Goal: Register for event/course

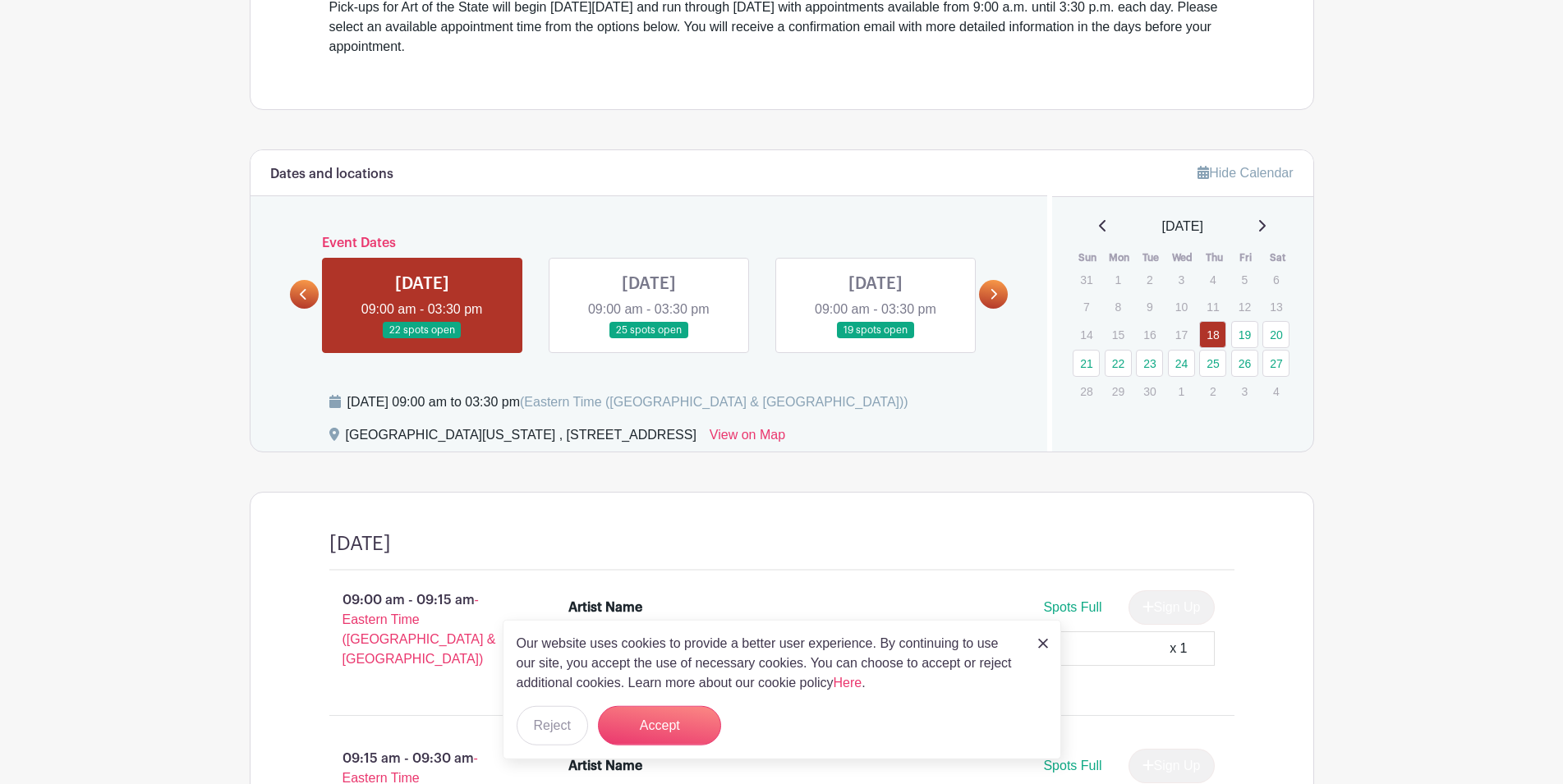
scroll to position [586, 0]
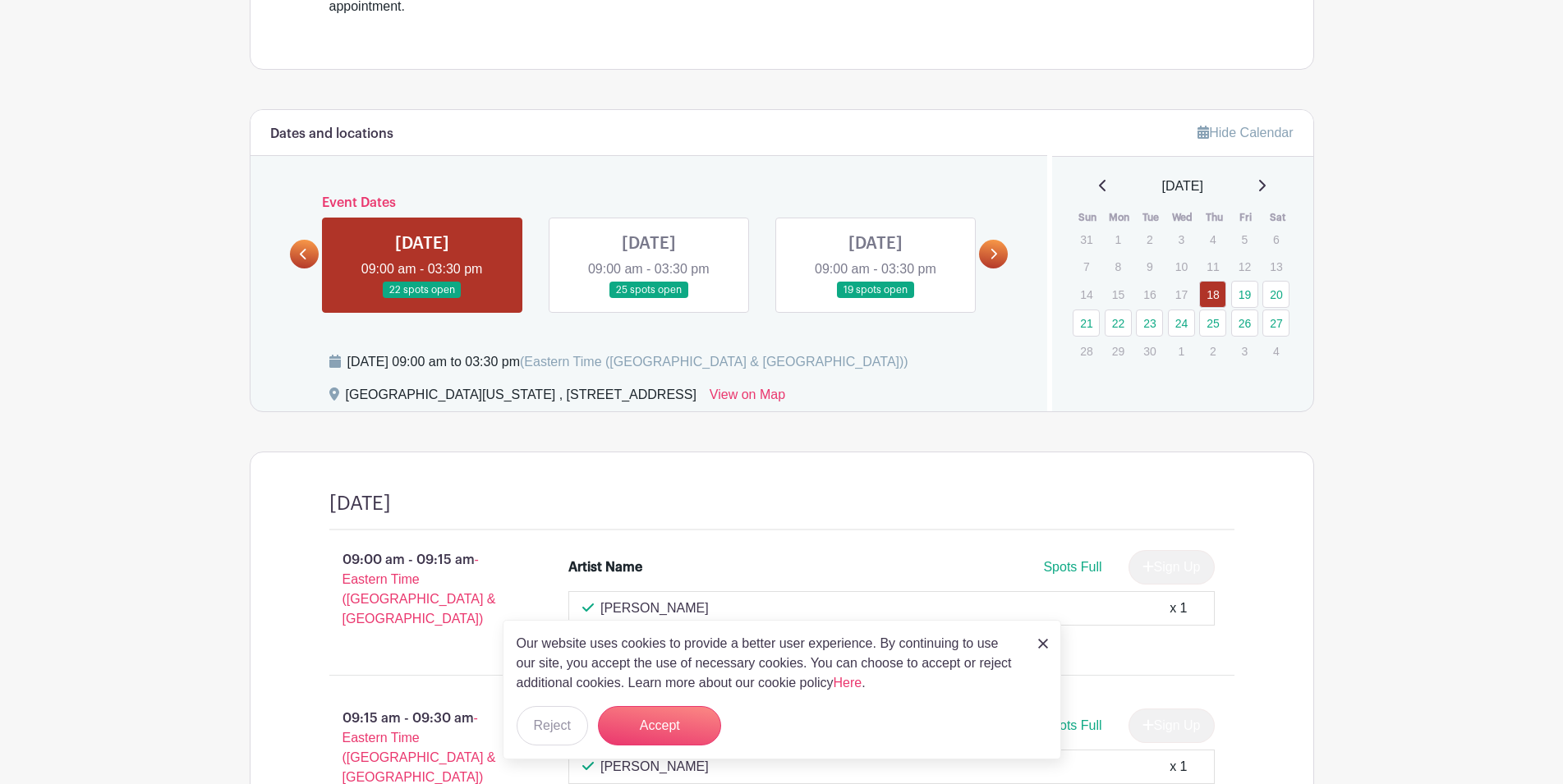
click at [994, 252] on icon at bounding box center [994, 254] width 6 height 11
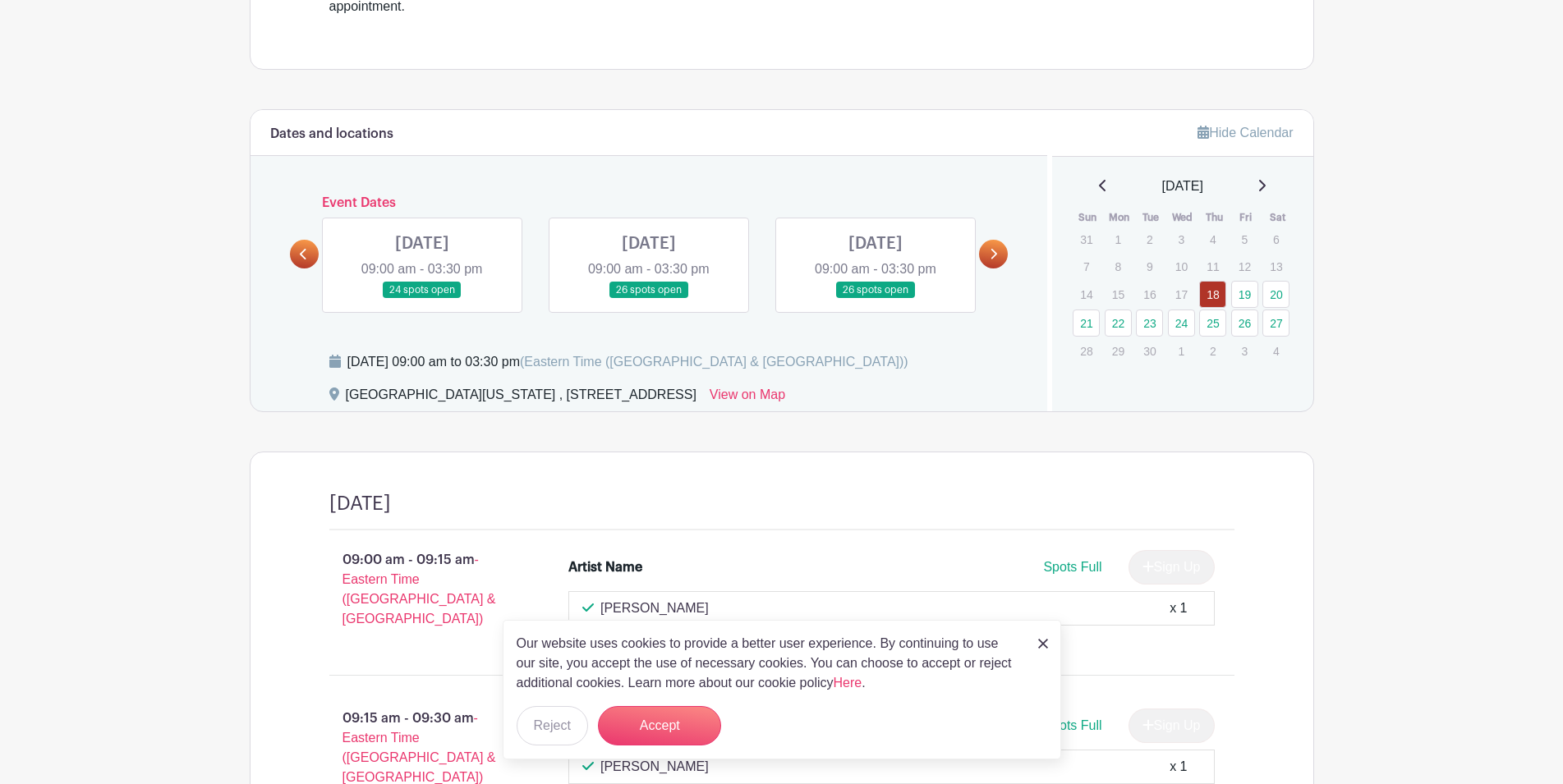
click at [994, 252] on icon at bounding box center [994, 254] width 6 height 11
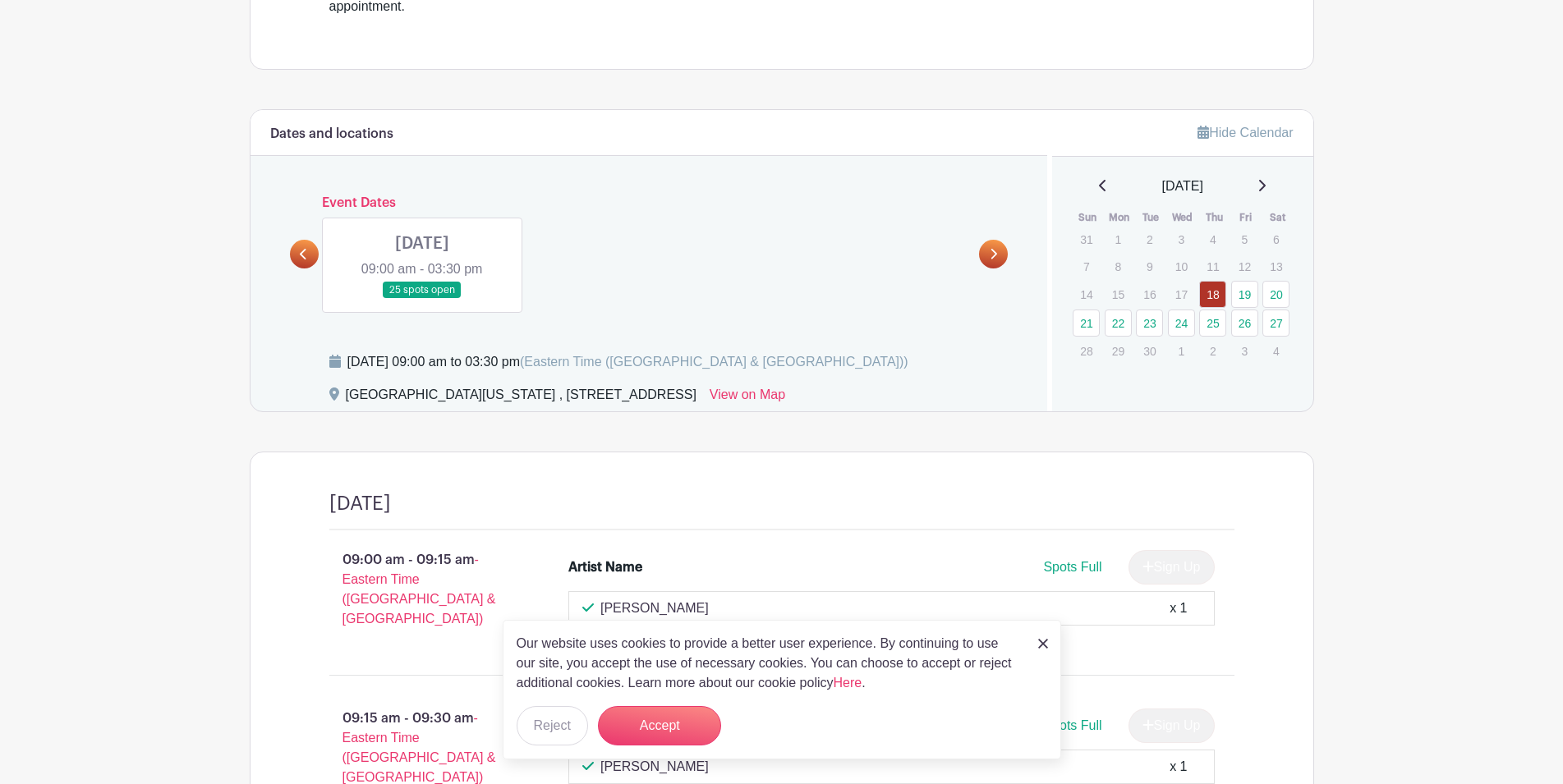
click at [422, 299] on link at bounding box center [422, 299] width 0 height 0
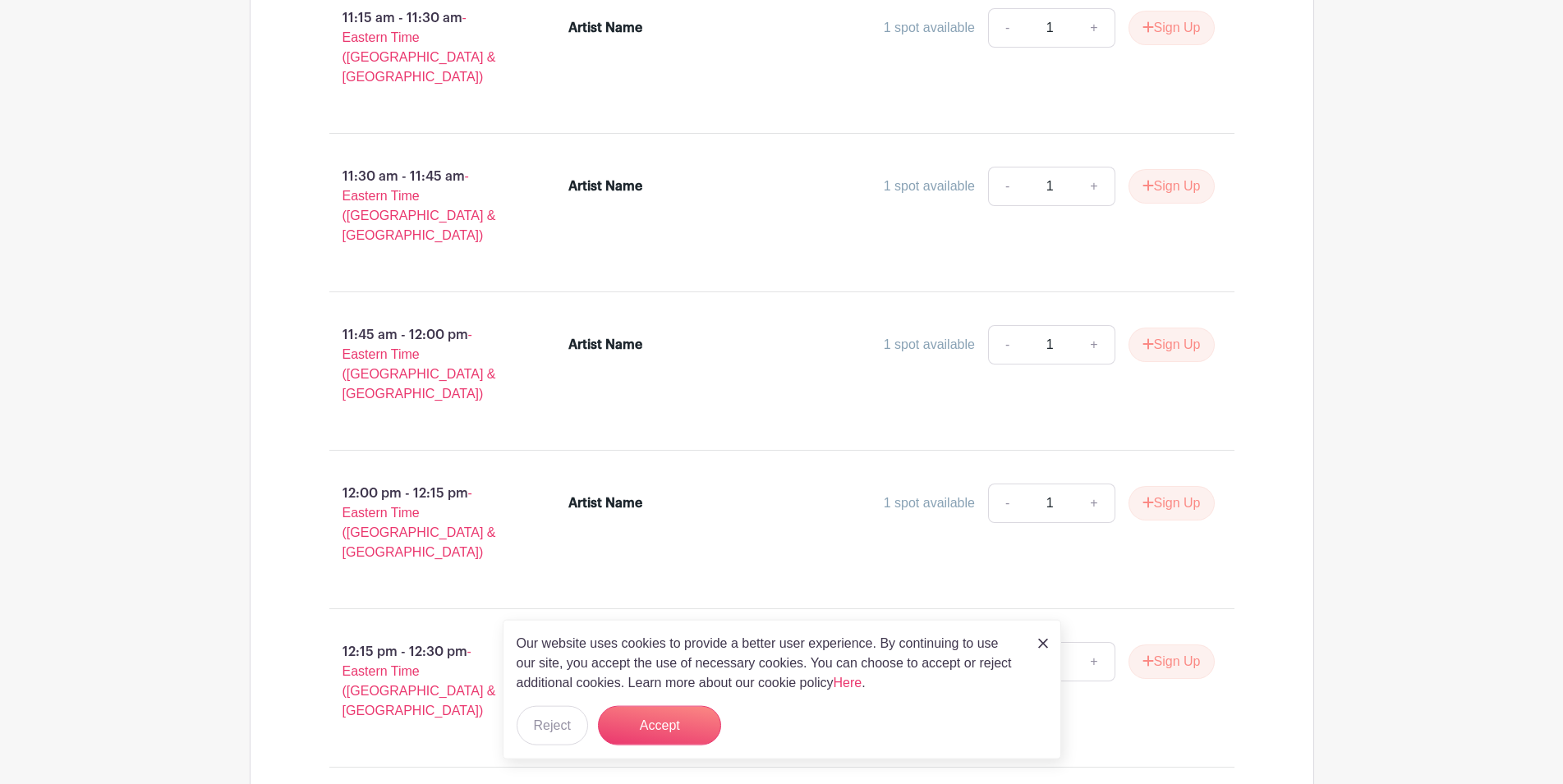
scroll to position [2514, 0]
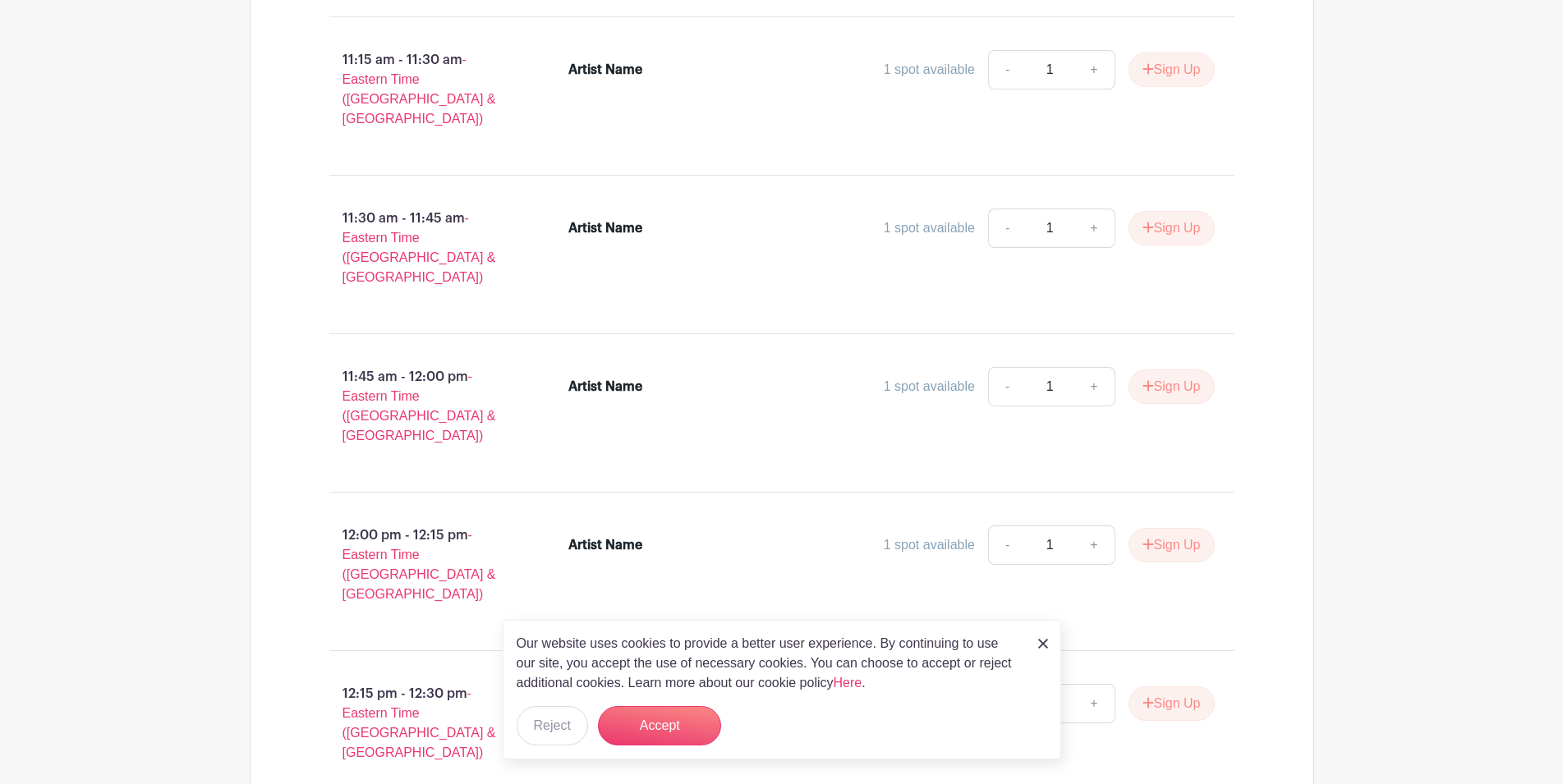
click at [643, 535] on div "Artist Name" at bounding box center [605, 545] width 74 height 20
click at [1160, 528] on button "Sign Up" at bounding box center [1172, 545] width 86 height 34
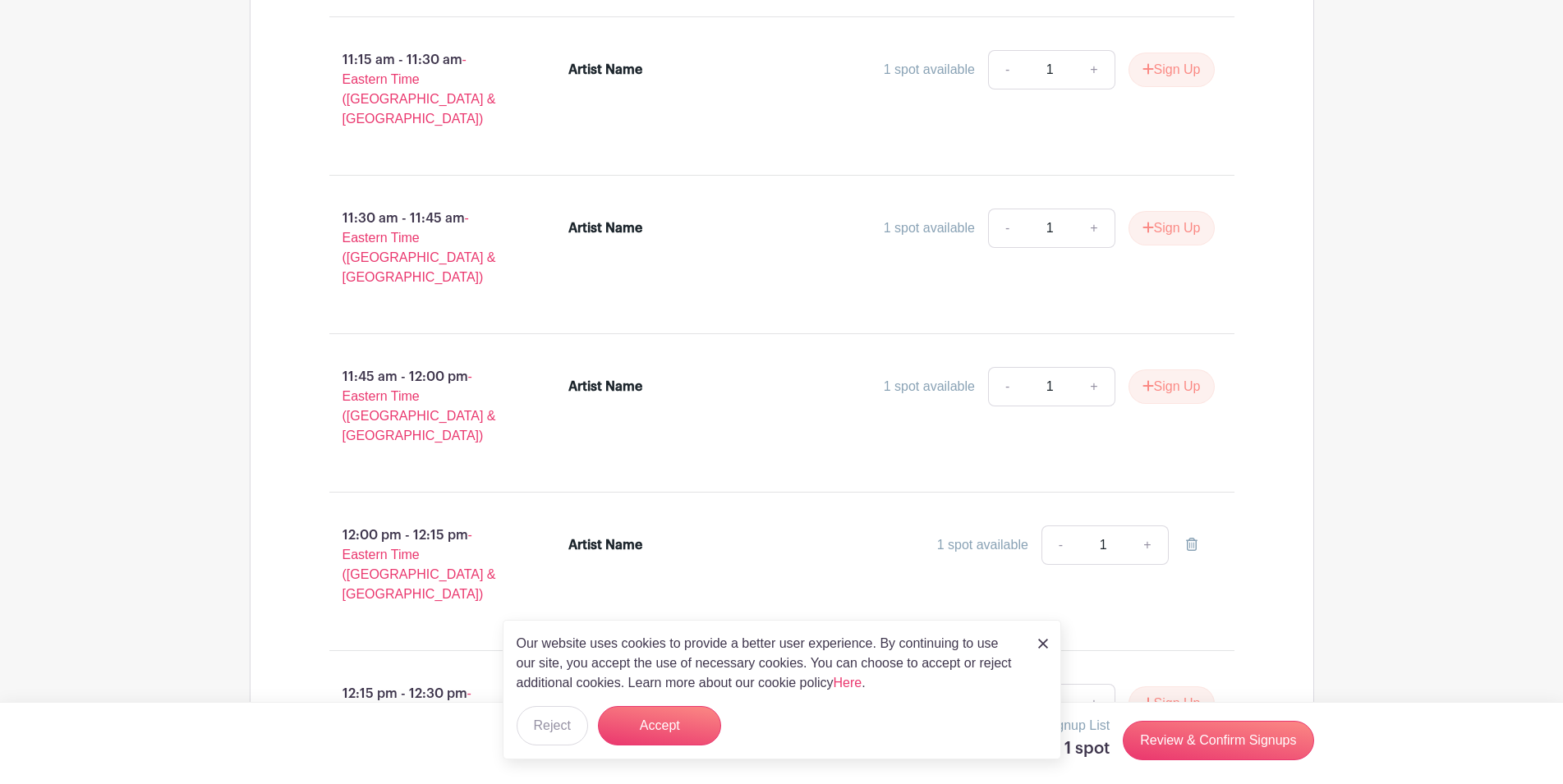
click at [590, 535] on div "Artist Name" at bounding box center [605, 545] width 74 height 20
click at [614, 535] on div "Artist Name" at bounding box center [605, 545] width 74 height 20
click at [959, 535] on div "1 spot available" at bounding box center [983, 545] width 91 height 20
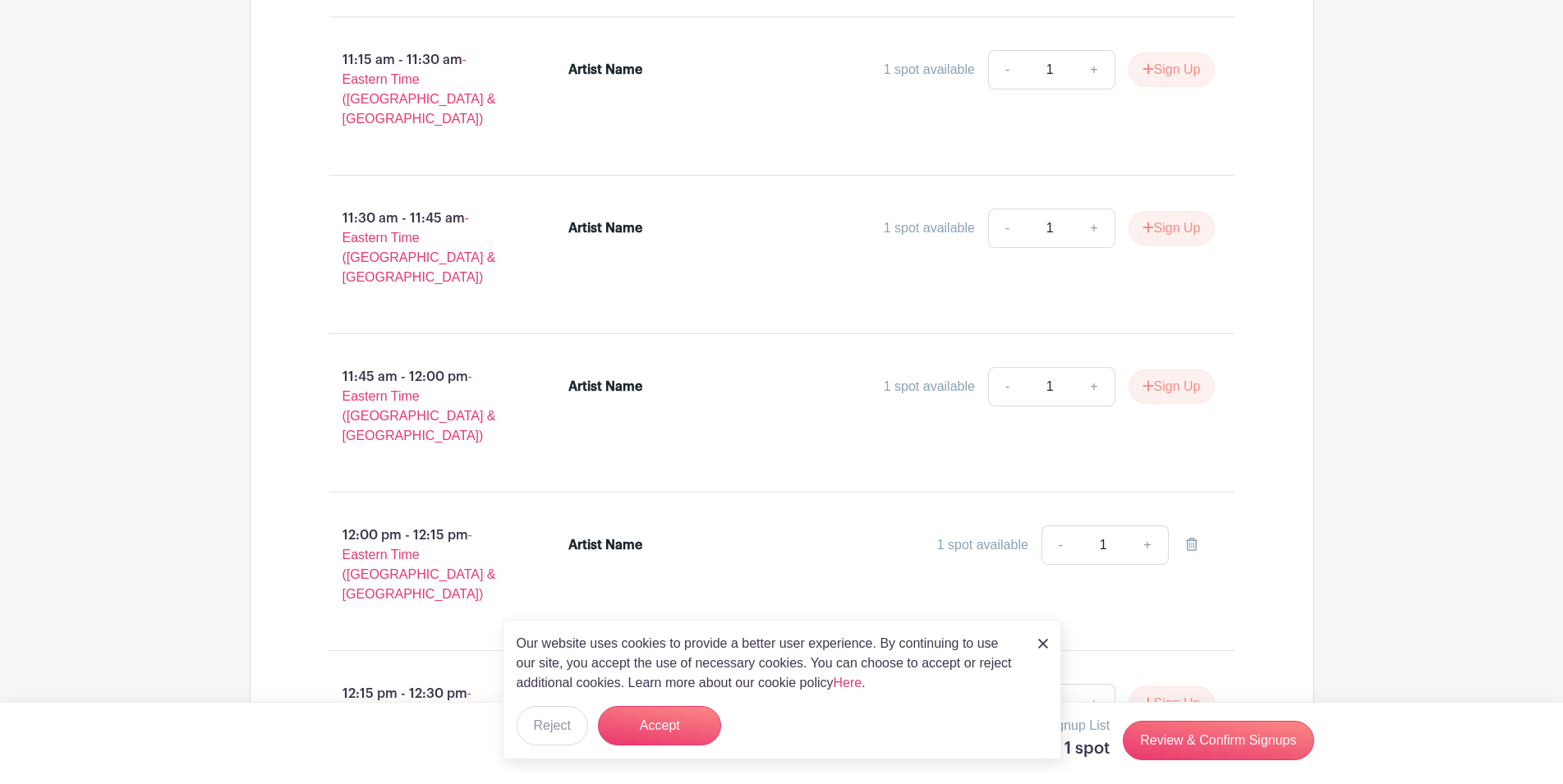
click at [568, 535] on div "Artist Name" at bounding box center [605, 545] width 74 height 20
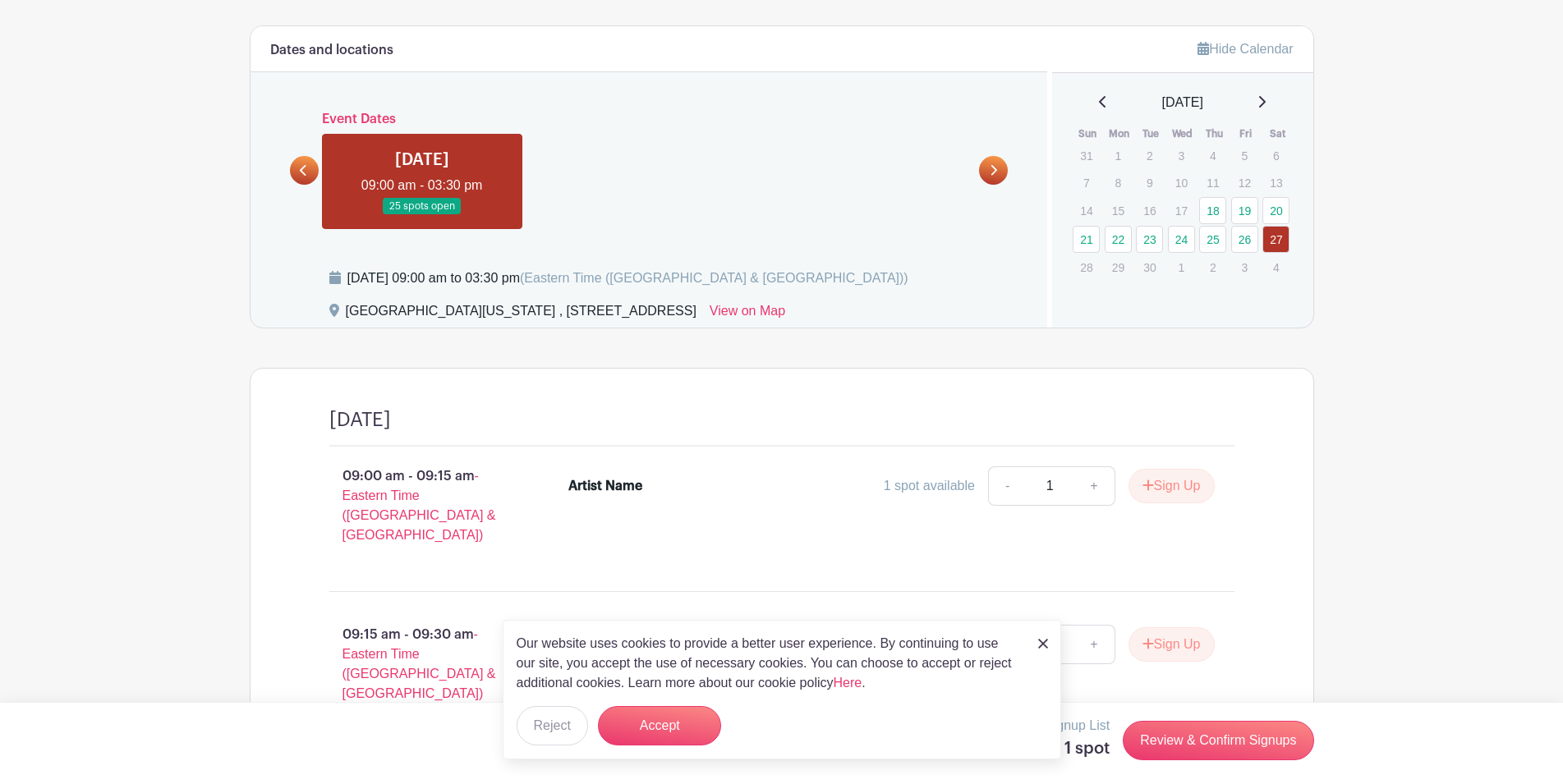
scroll to position [335, 0]
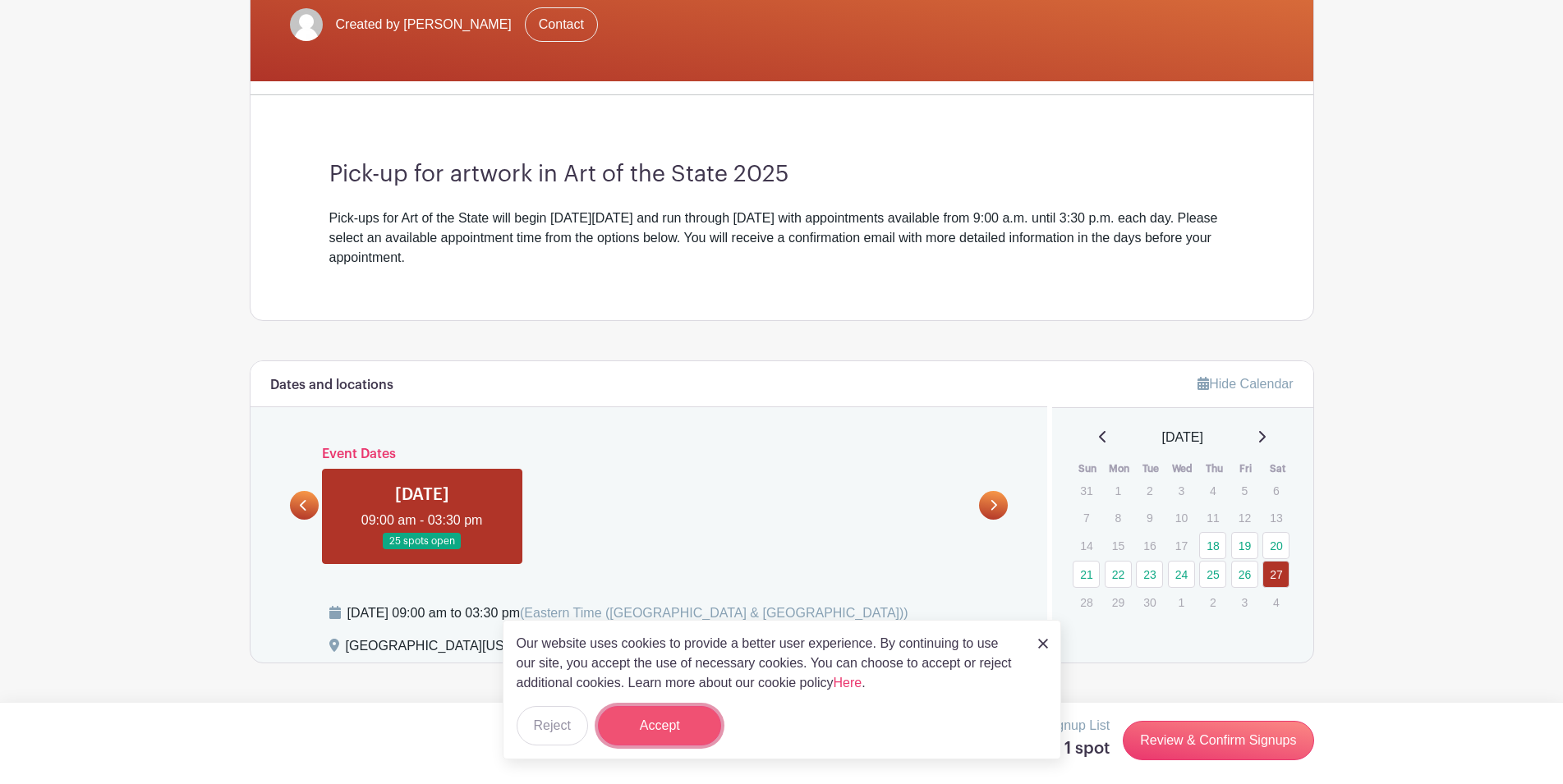
click at [651, 726] on button "Accept" at bounding box center [660, 725] width 123 height 39
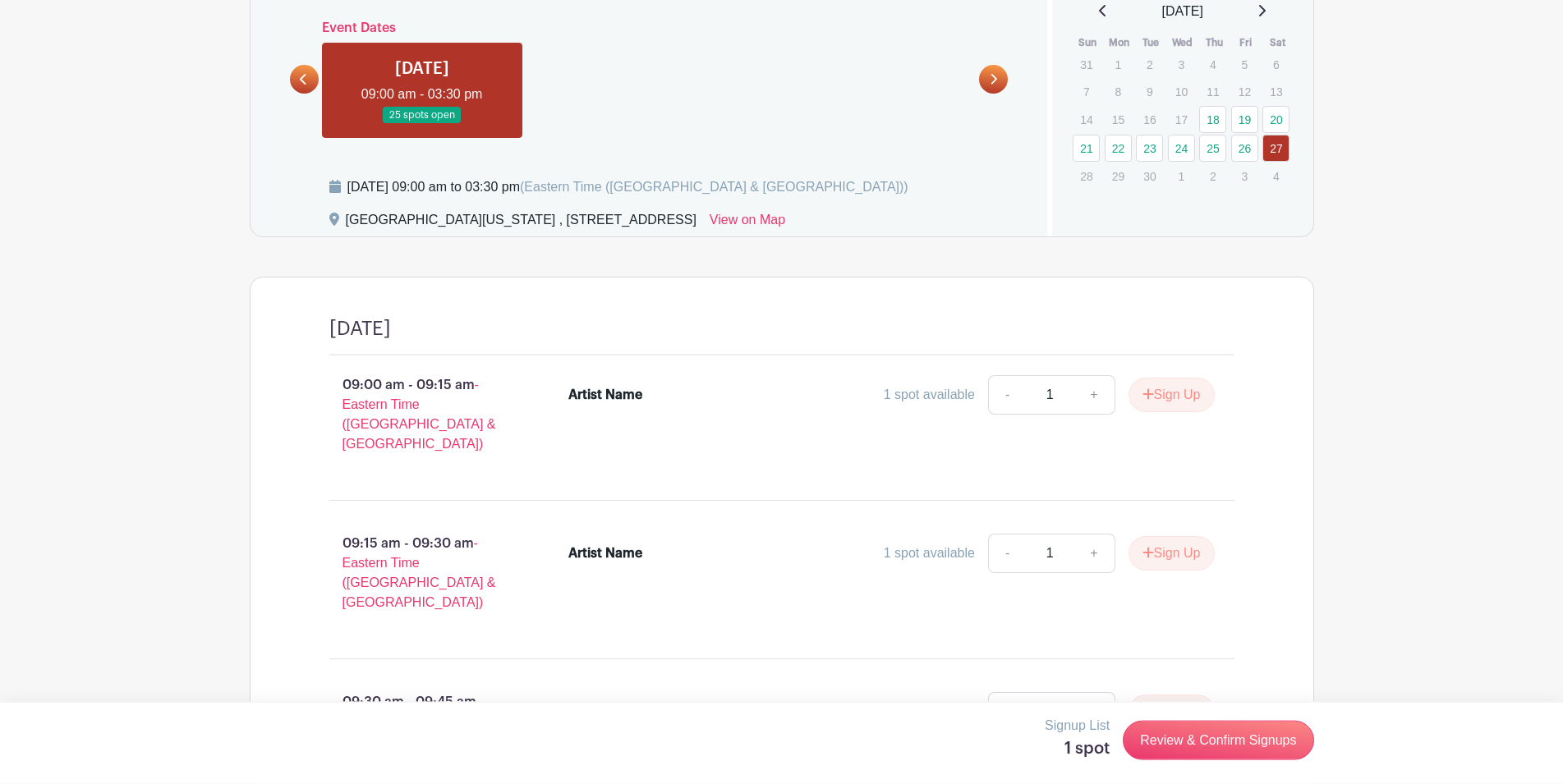
scroll to position [754, 0]
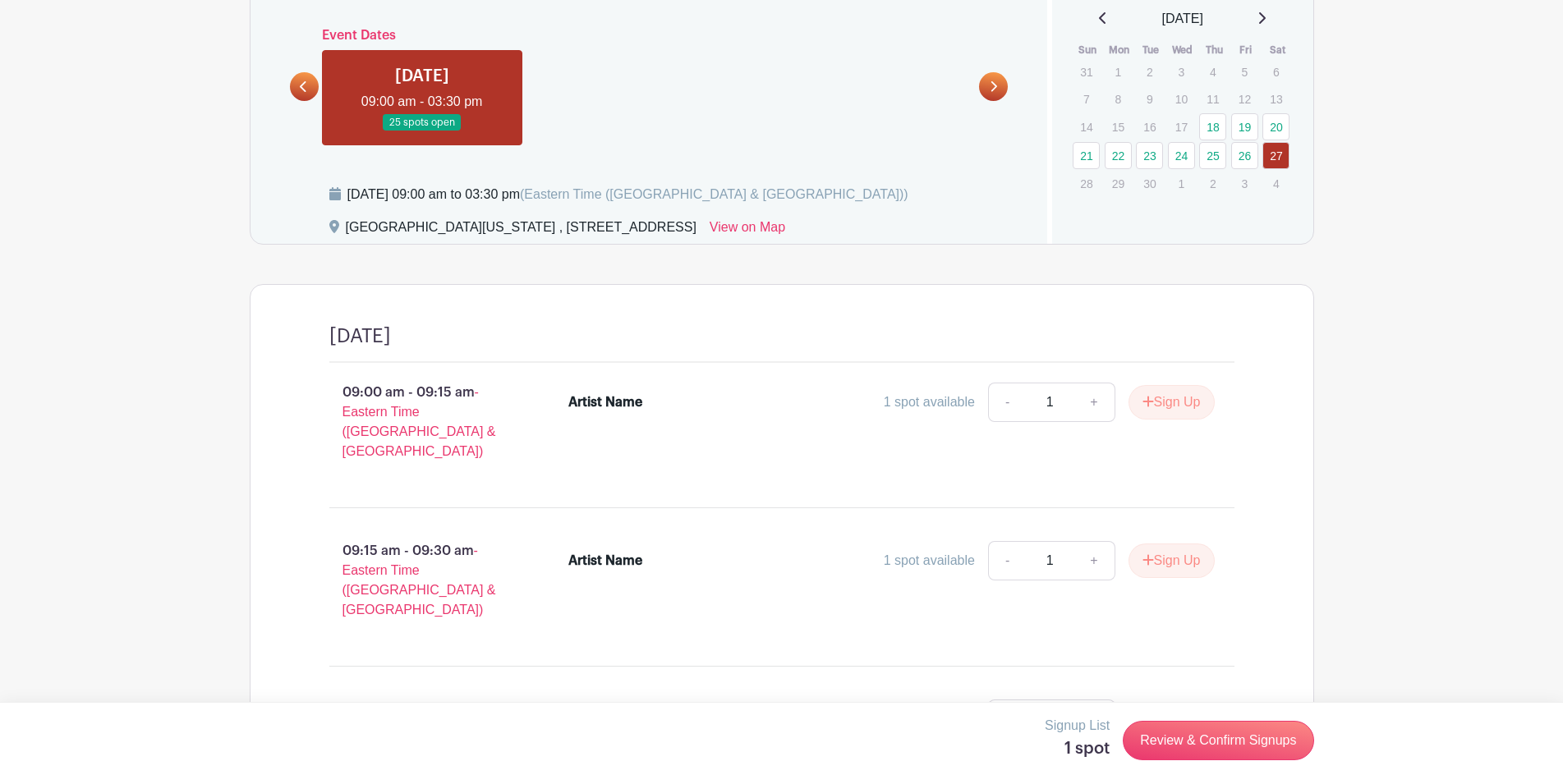
click at [605, 405] on div "Artist Name" at bounding box center [605, 403] width 74 height 20
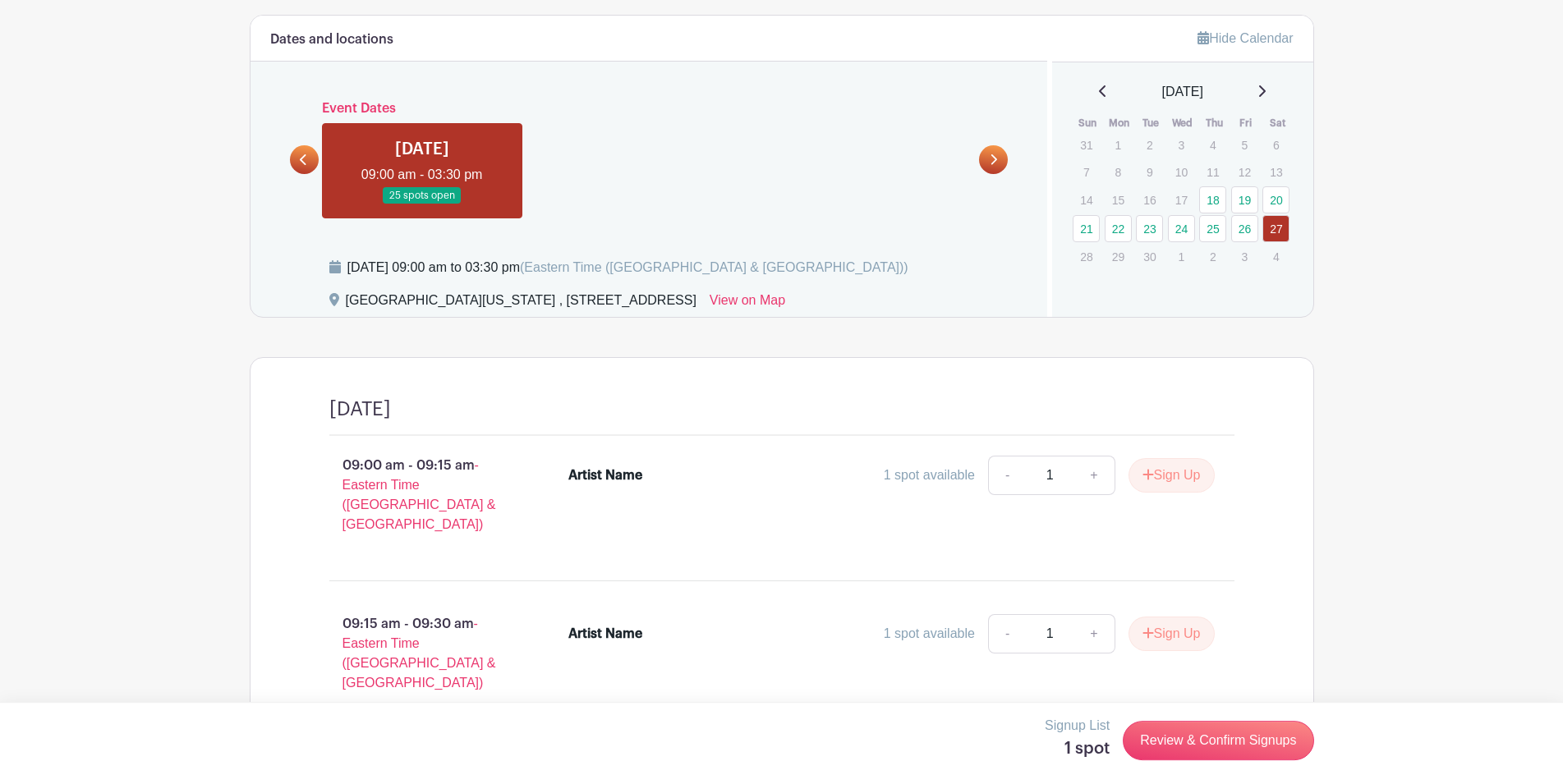
scroll to position [503, 0]
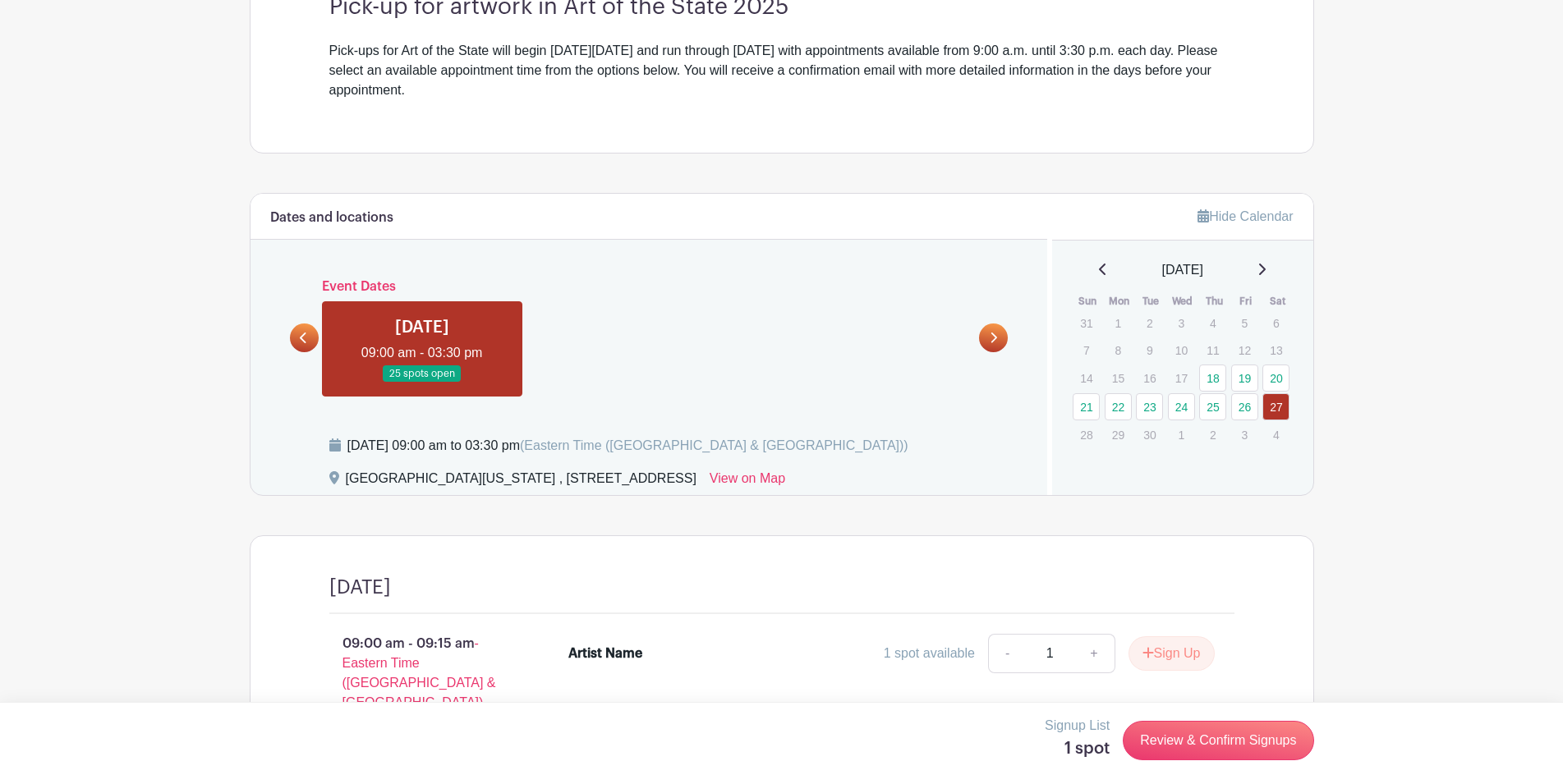
click at [999, 338] on link at bounding box center [994, 338] width 29 height 29
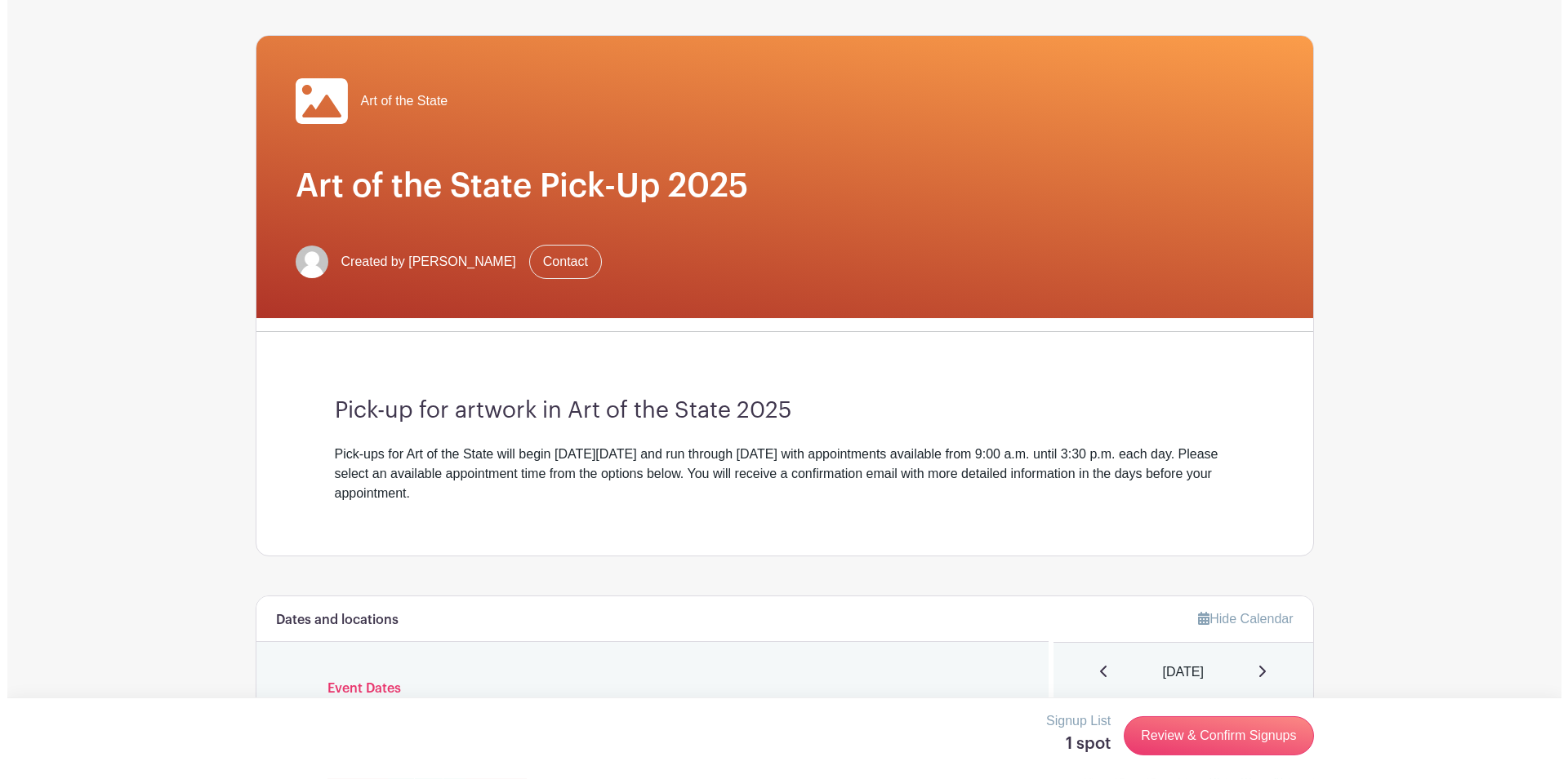
scroll to position [0, 0]
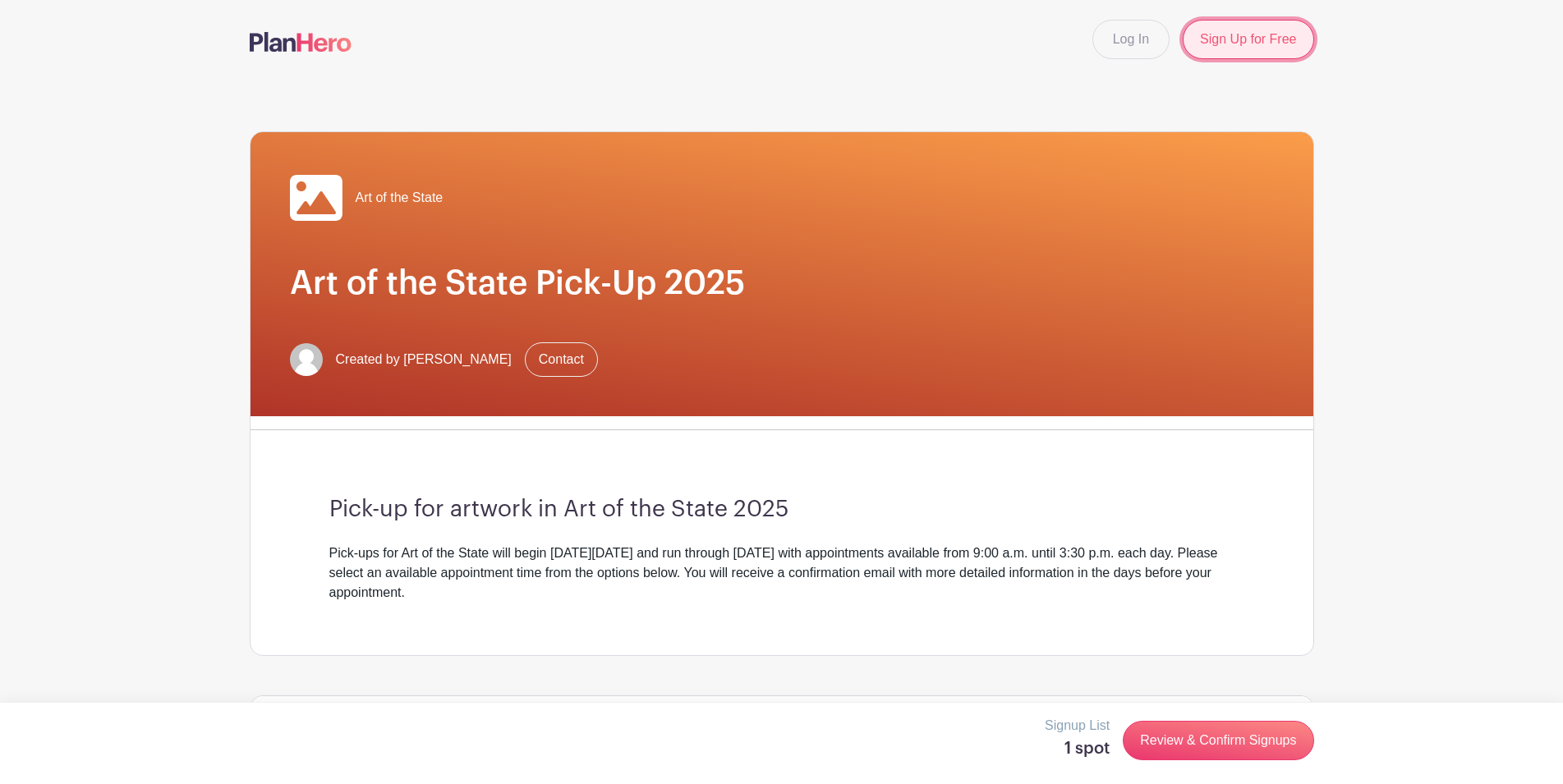
click at [1226, 38] on link "Sign Up for Free" at bounding box center [1248, 39] width 131 height 39
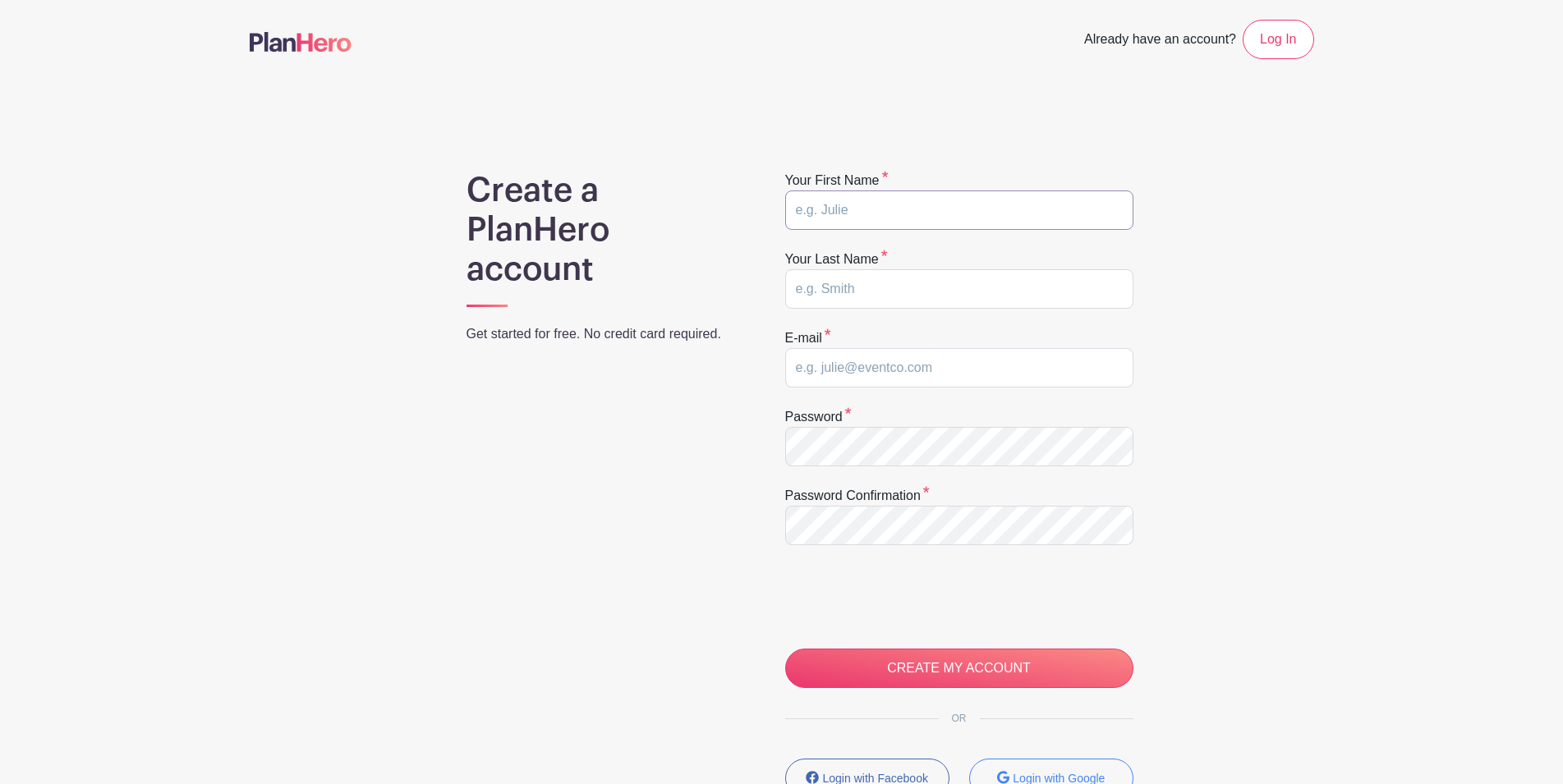
click at [952, 211] on input "text" at bounding box center [959, 210] width 349 height 39
type input "[PERSON_NAME]"
type input "elhutch"
click at [1288, 41] on link "Log In" at bounding box center [1278, 39] width 71 height 39
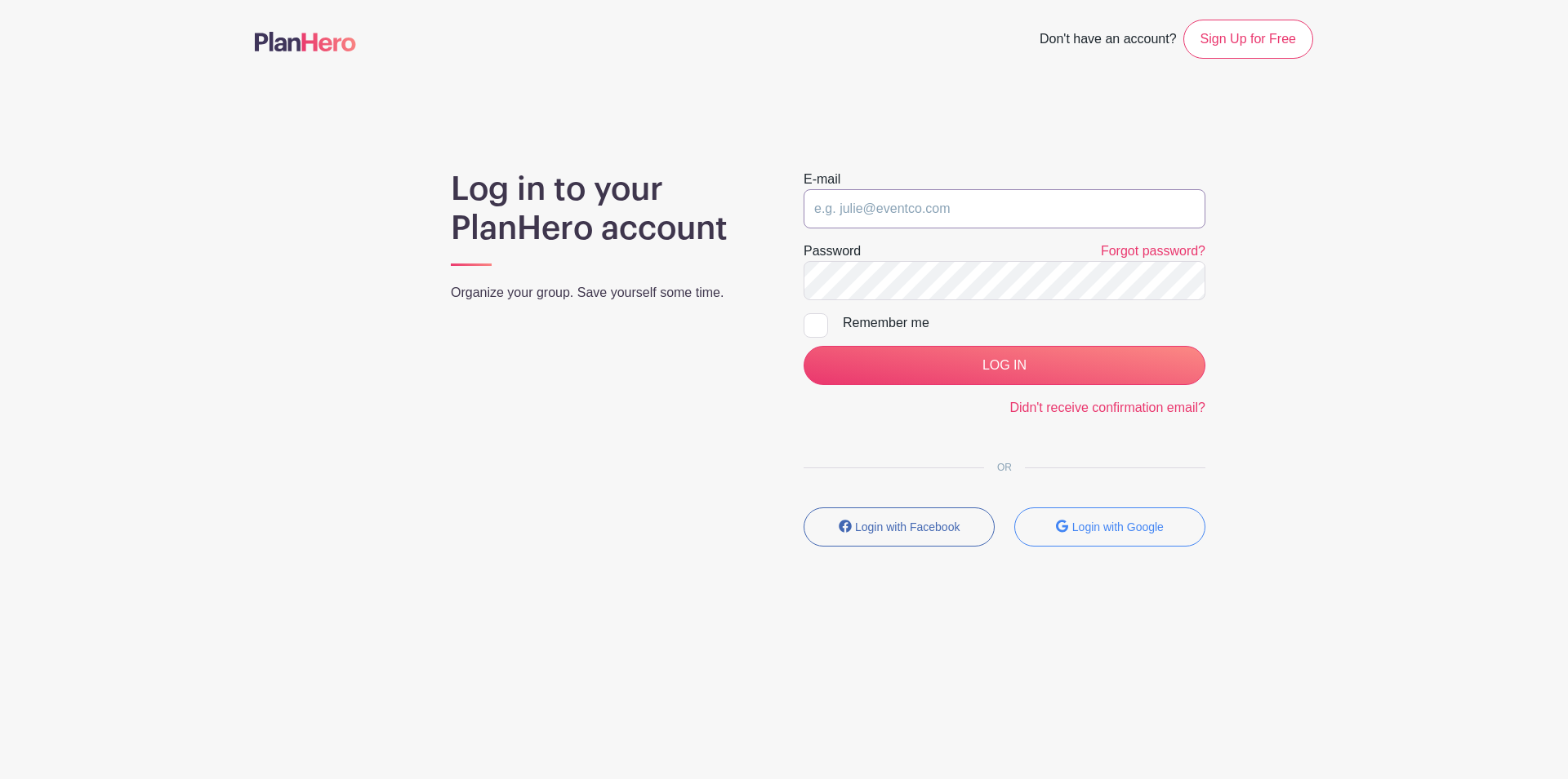
click at [920, 218] on input "email" at bounding box center [1004, 208] width 401 height 39
type input "[EMAIL_ADDRESS][DOMAIN_NAME]"
click at [816, 323] on div at bounding box center [816, 325] width 24 height 24
click at [814, 323] on input "Remember me" at bounding box center [809, 319] width 11 height 11
checkbox input "true"
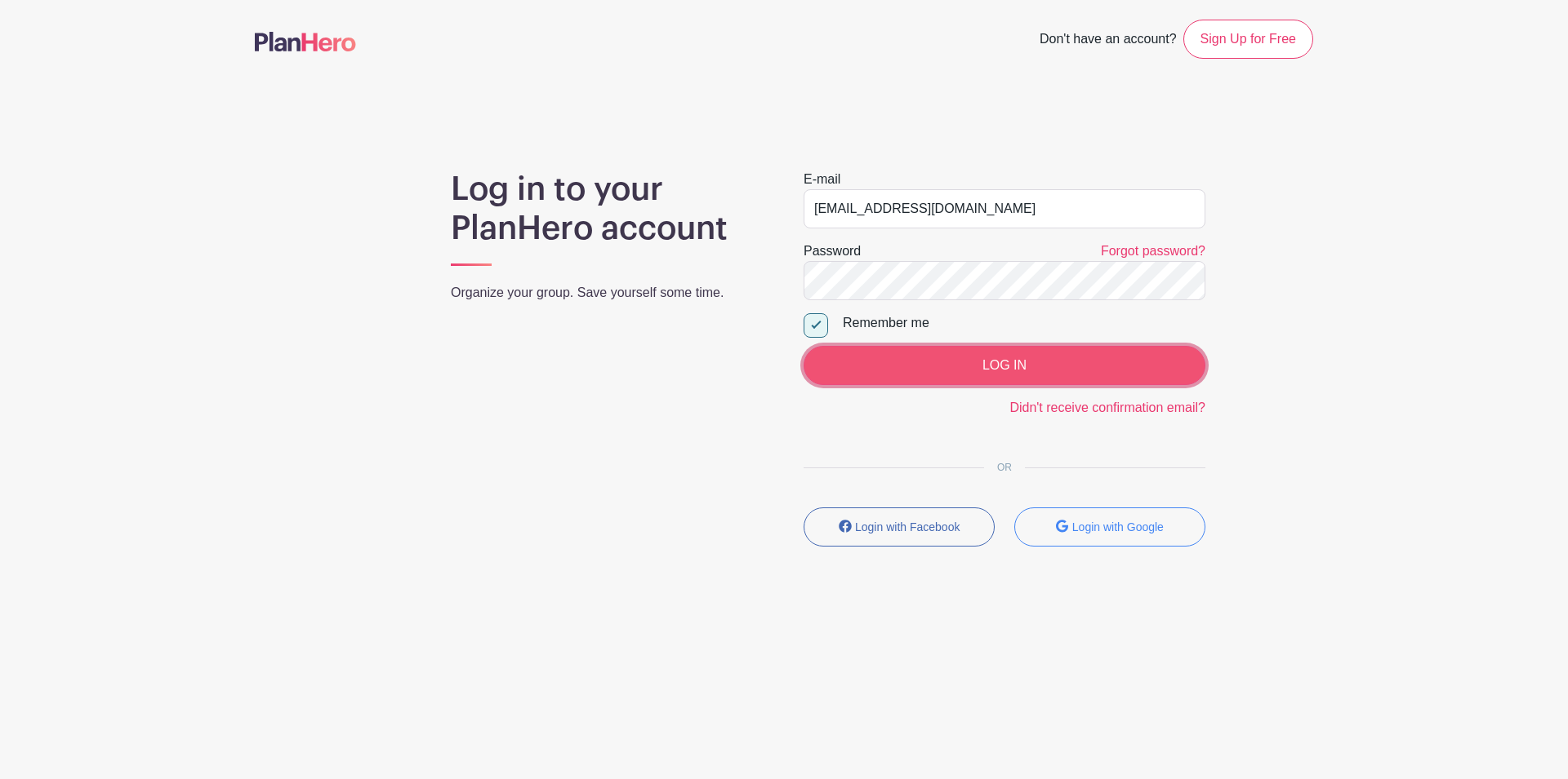
click at [995, 358] on input "LOG IN" at bounding box center [1004, 365] width 401 height 39
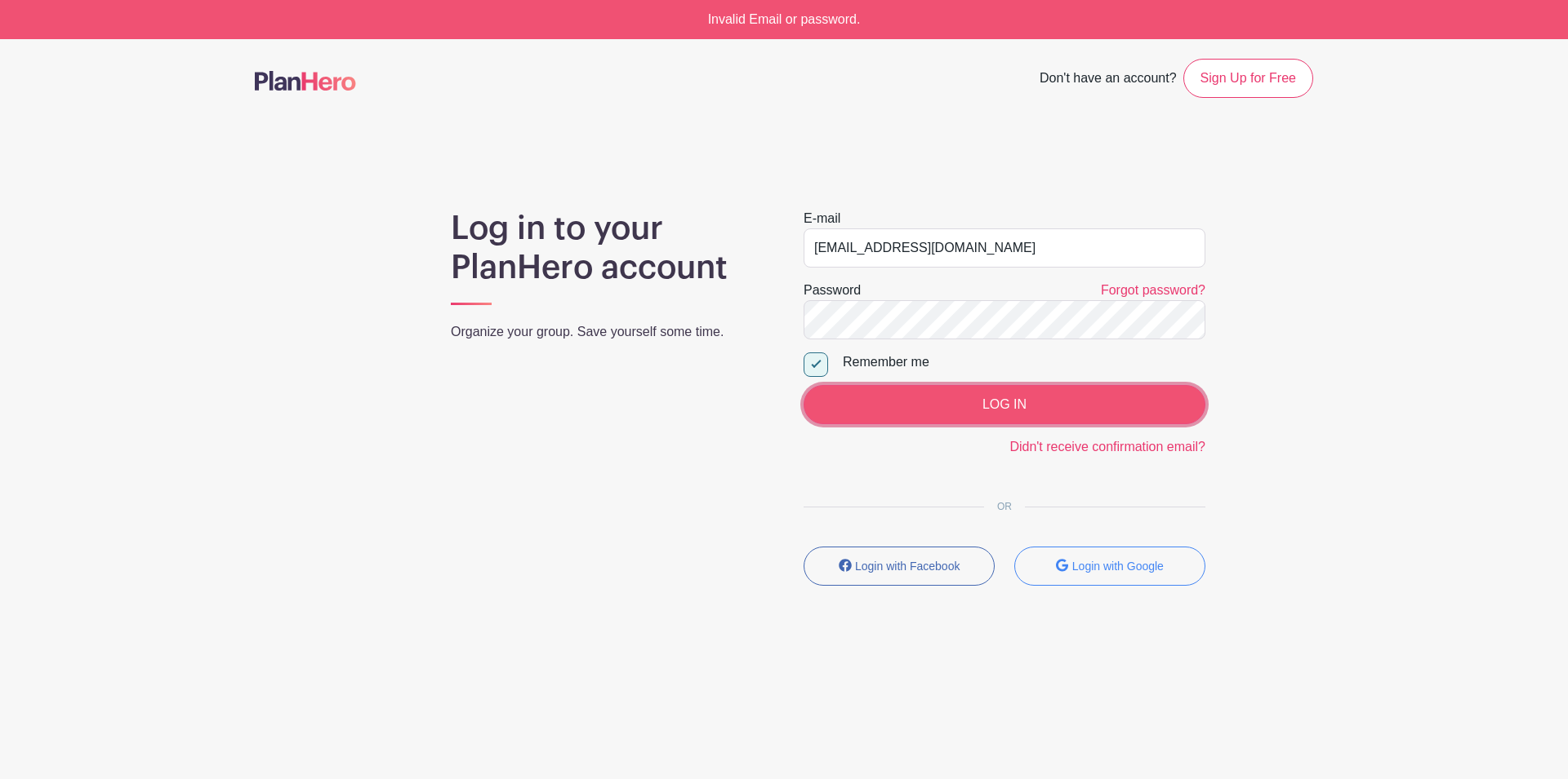
click at [1007, 406] on input "LOG IN" at bounding box center [1004, 404] width 401 height 39
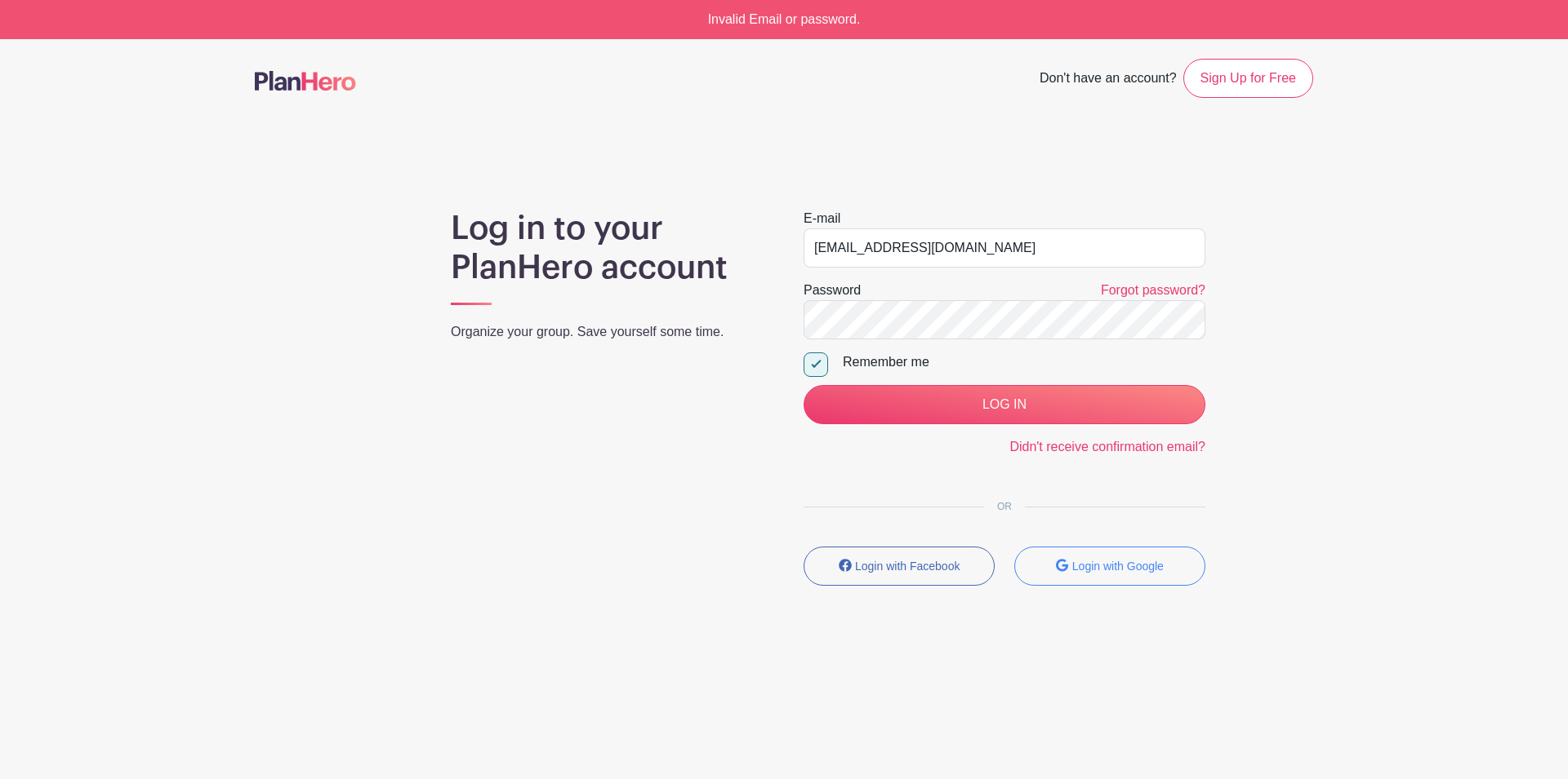
click at [817, 368] on div at bounding box center [816, 364] width 24 height 24
click at [814, 363] on input "Remember me" at bounding box center [809, 358] width 11 height 11
checkbox input "false"
click at [1123, 292] on link "Forgot password?" at bounding box center [1153, 289] width 105 height 14
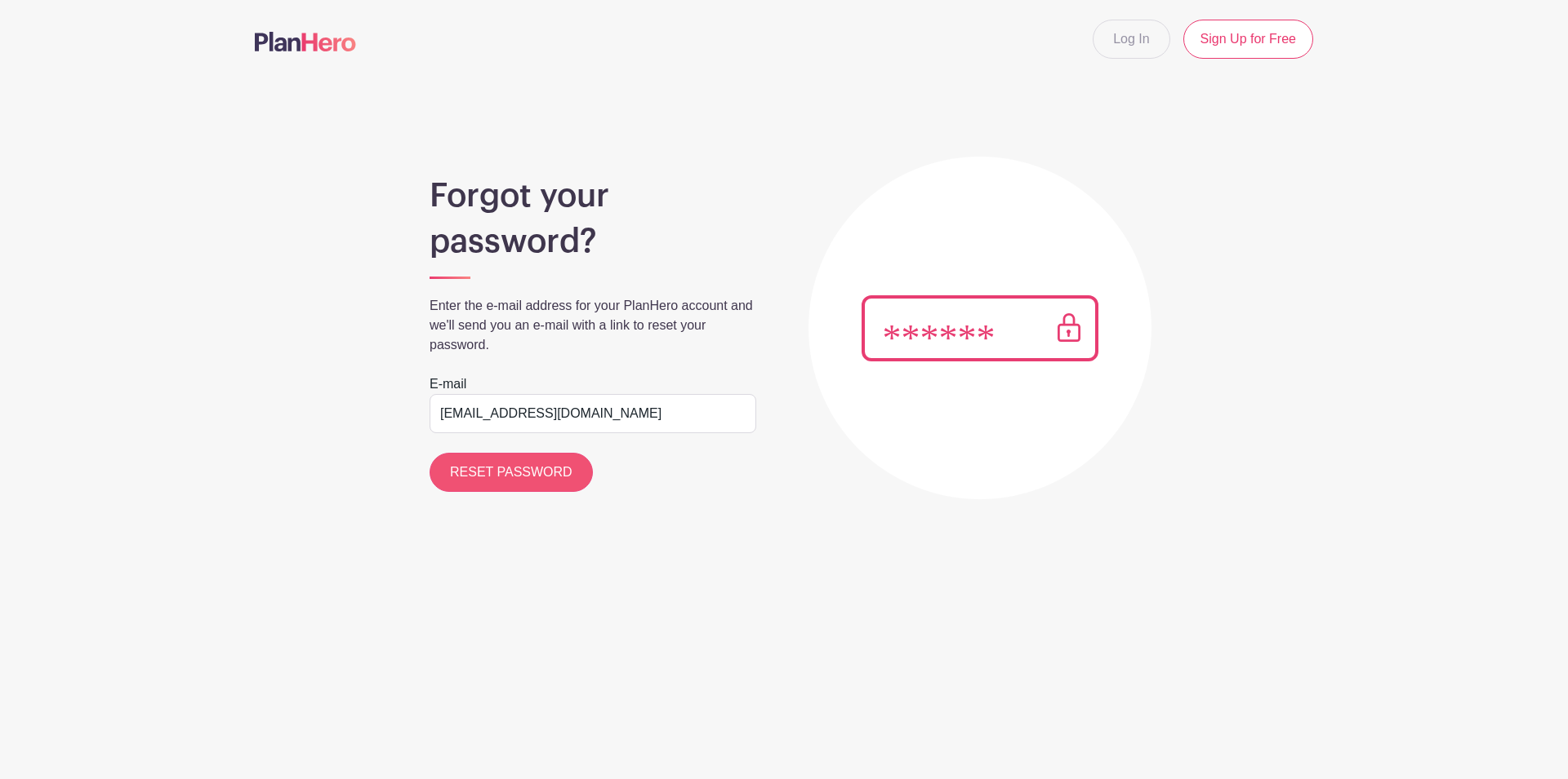
type input "[EMAIL_ADDRESS][DOMAIN_NAME]"
click at [507, 472] on input "RESET PASSWORD" at bounding box center [511, 472] width 163 height 39
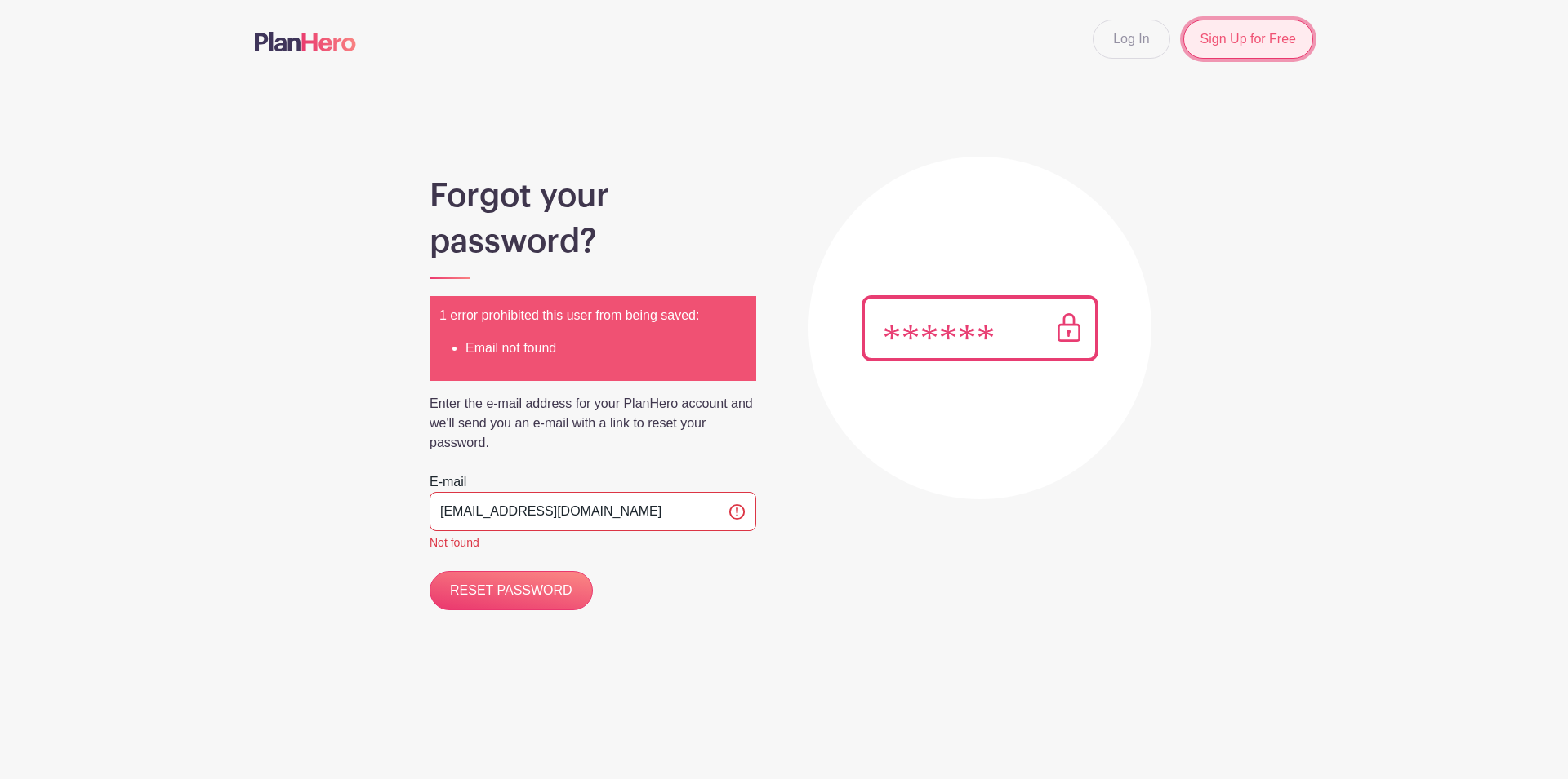
click at [1259, 46] on link "Sign Up for Free" at bounding box center [1248, 39] width 130 height 39
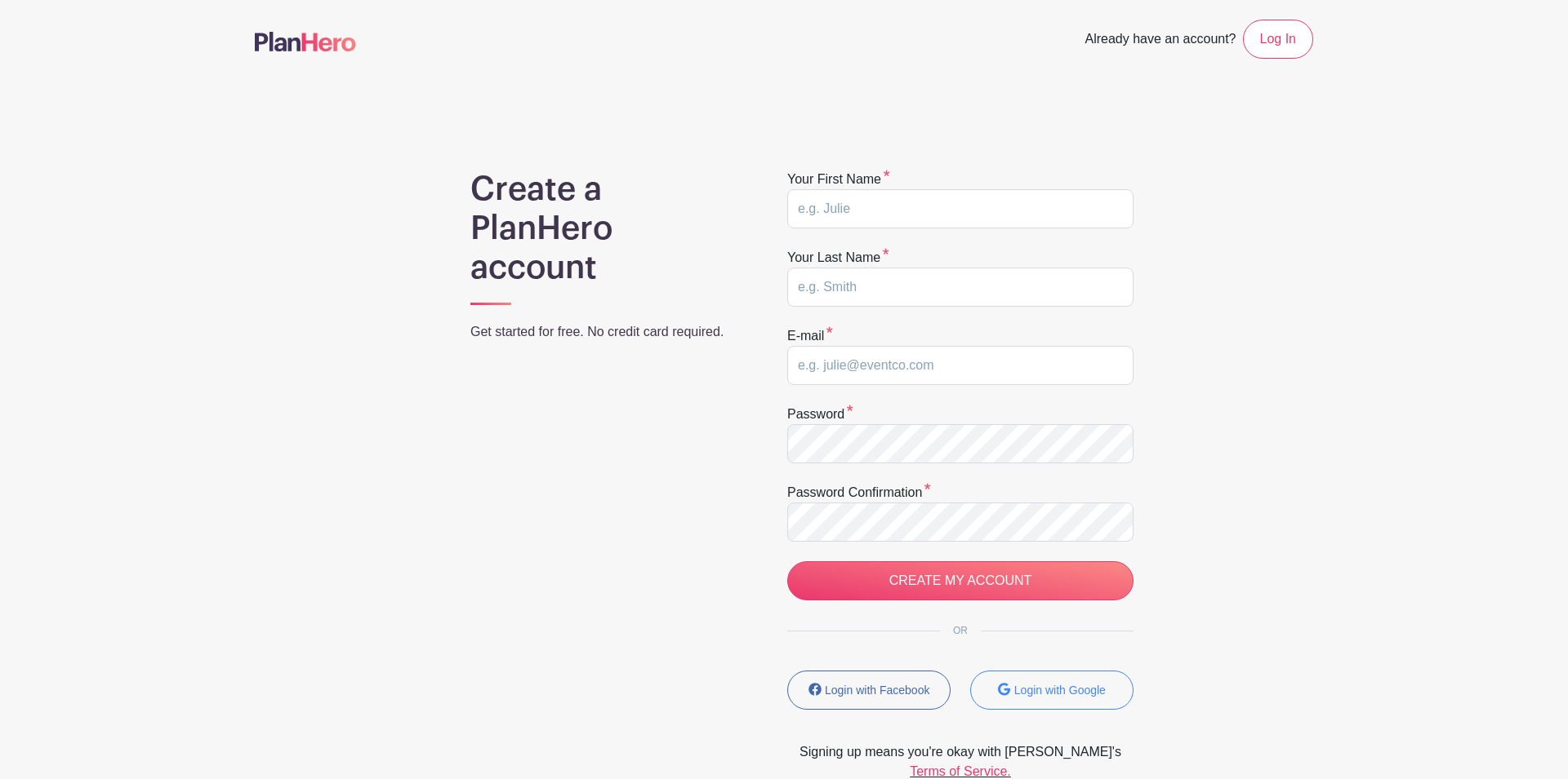
type input "[EMAIL_ADDRESS][DOMAIN_NAME]"
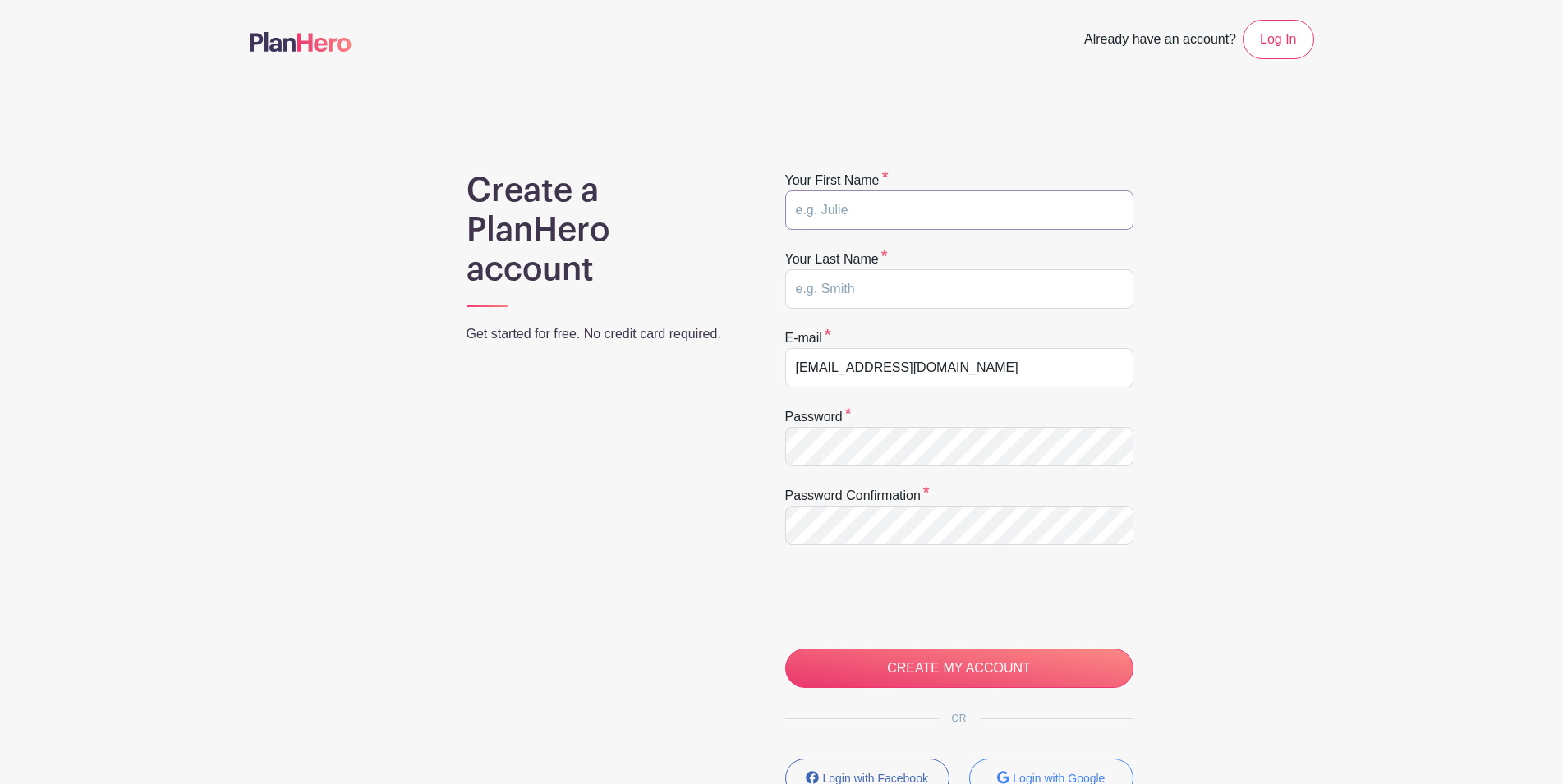
click at [879, 206] on input "text" at bounding box center [959, 210] width 349 height 39
type input "[PERSON_NAME]"
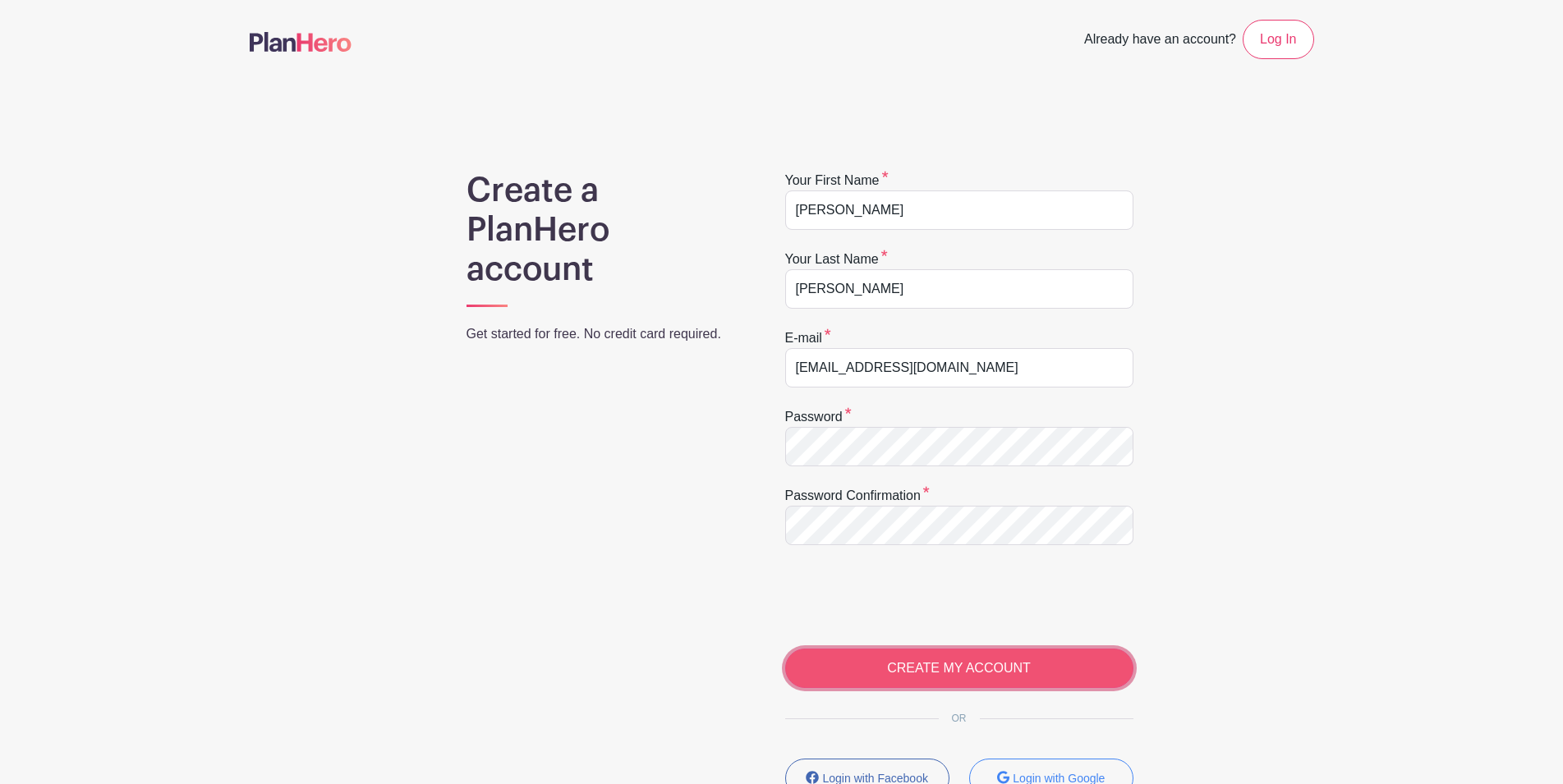
click at [929, 667] on input "CREATE MY ACCOUNT" at bounding box center [959, 668] width 349 height 39
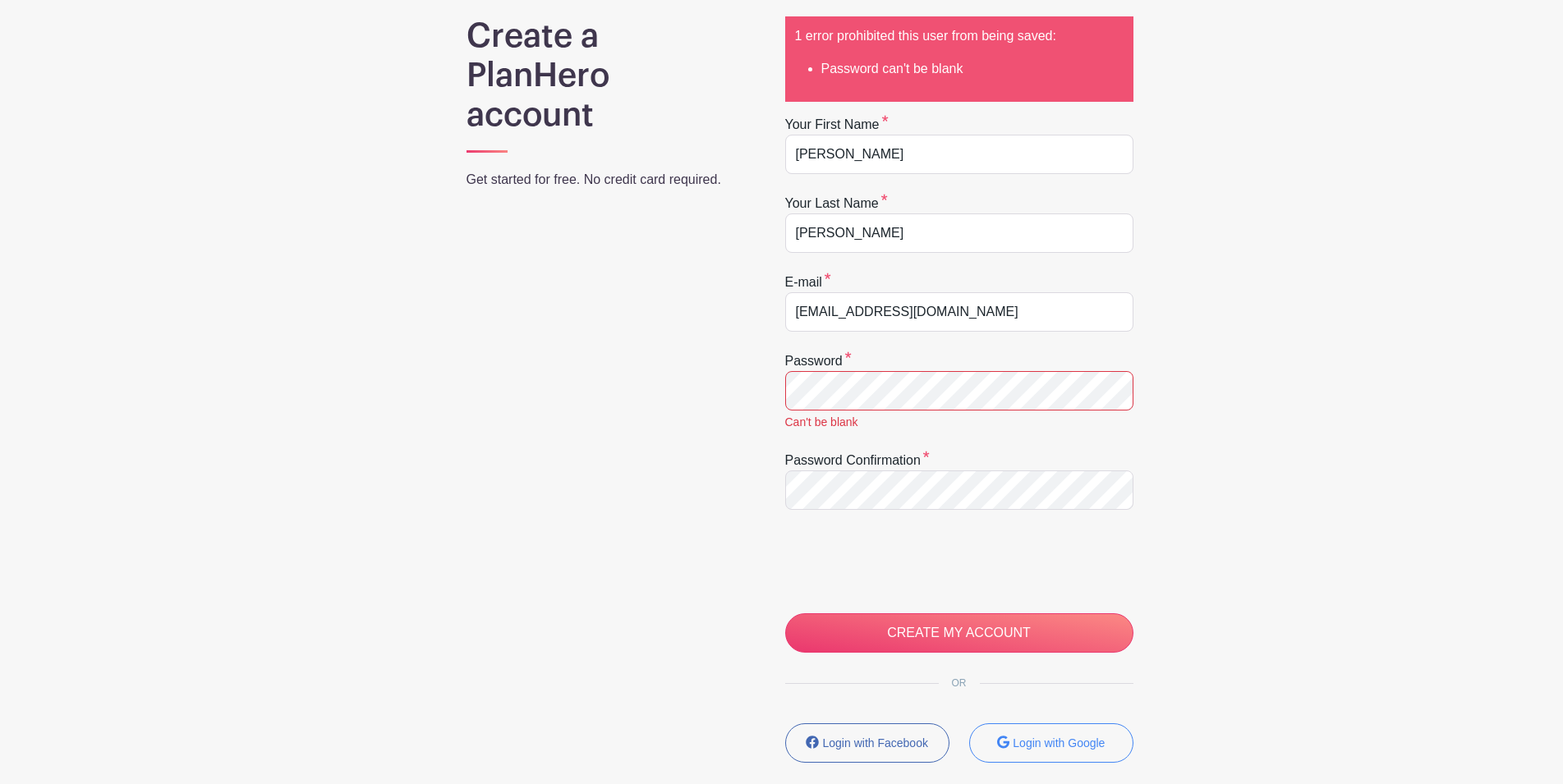
scroll to position [168, 0]
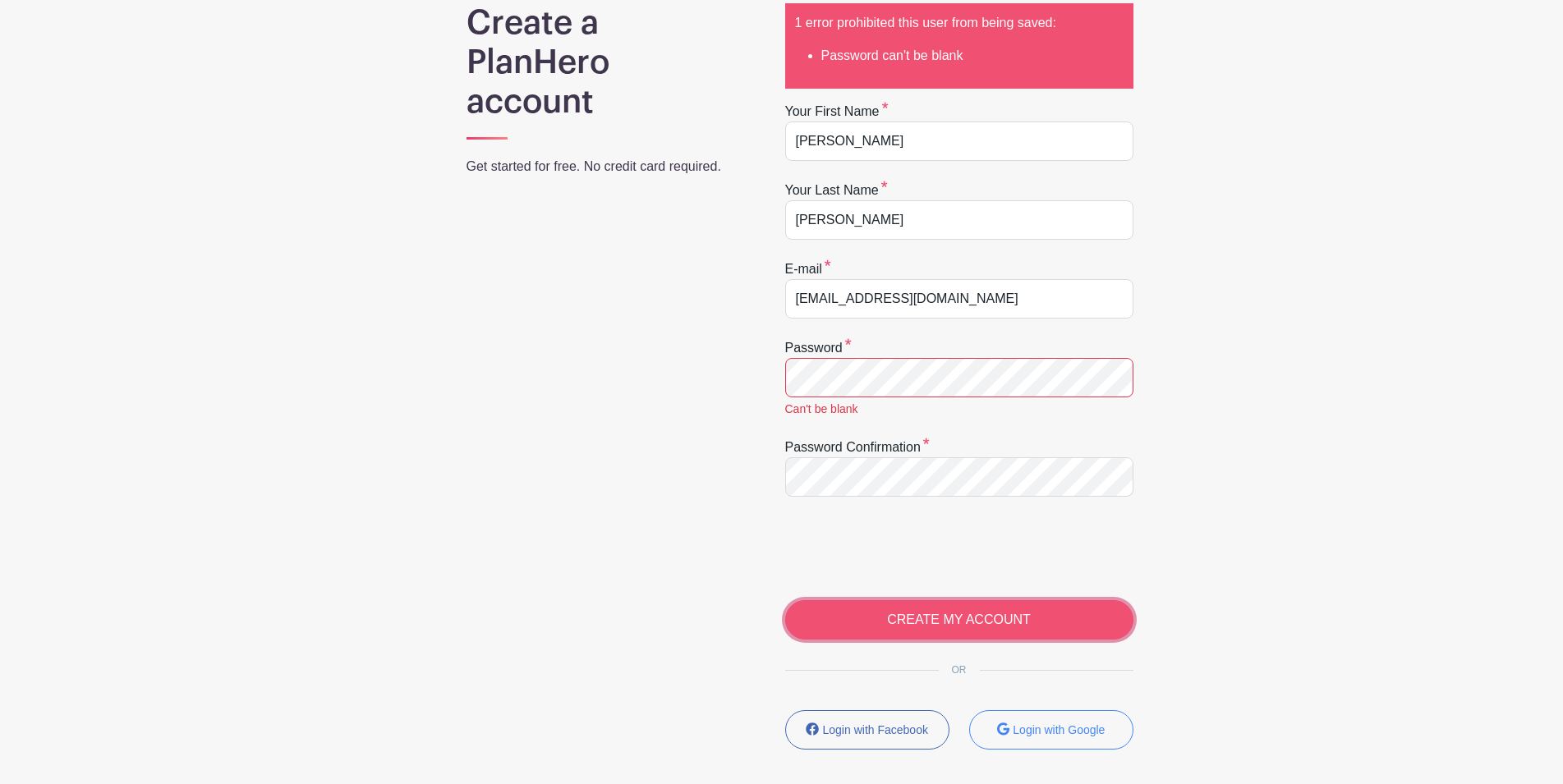
click at [960, 626] on input "CREATE MY ACCOUNT" at bounding box center [959, 620] width 349 height 39
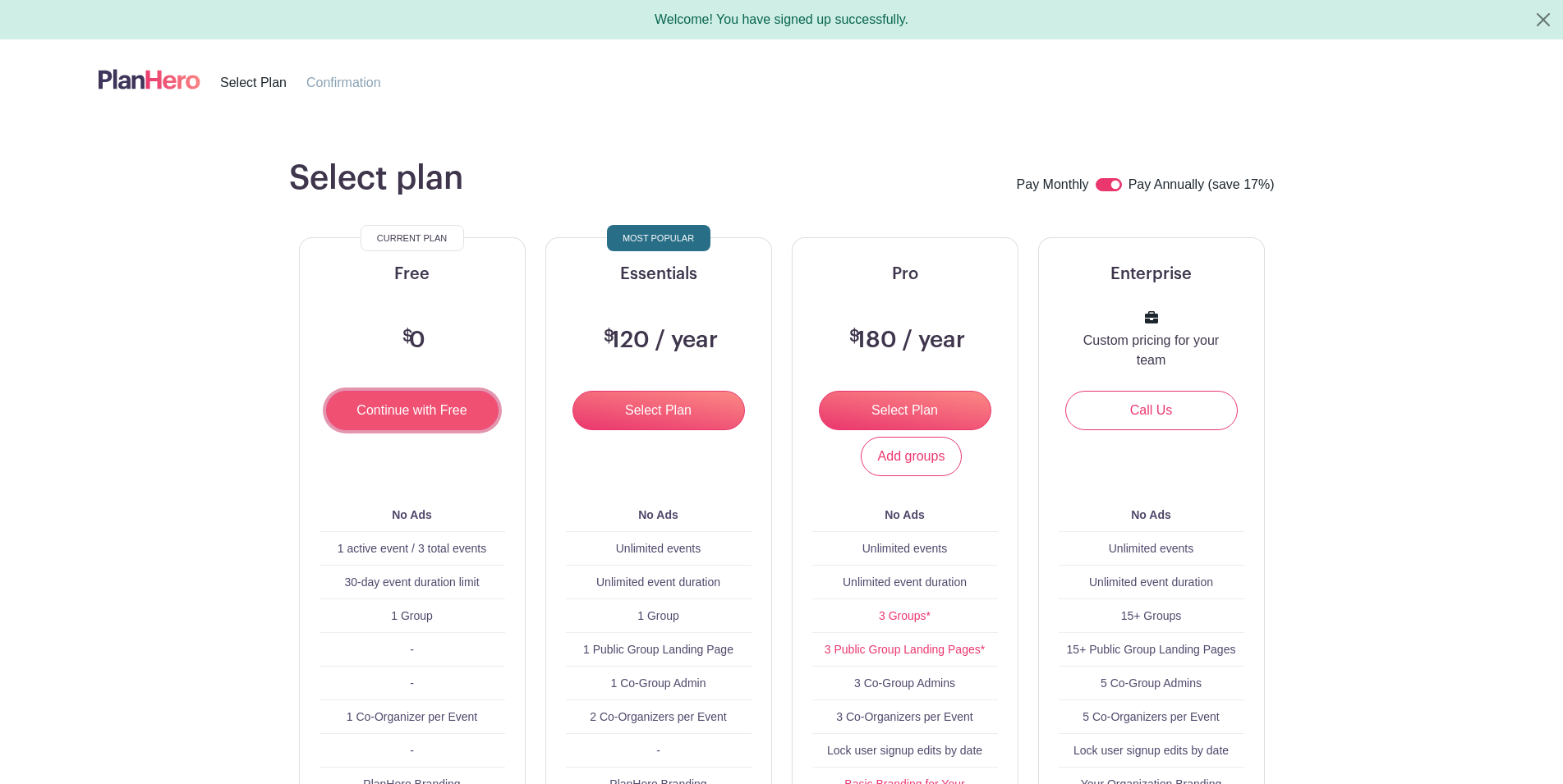
click at [395, 408] on input "Continue with Free" at bounding box center [412, 410] width 172 height 39
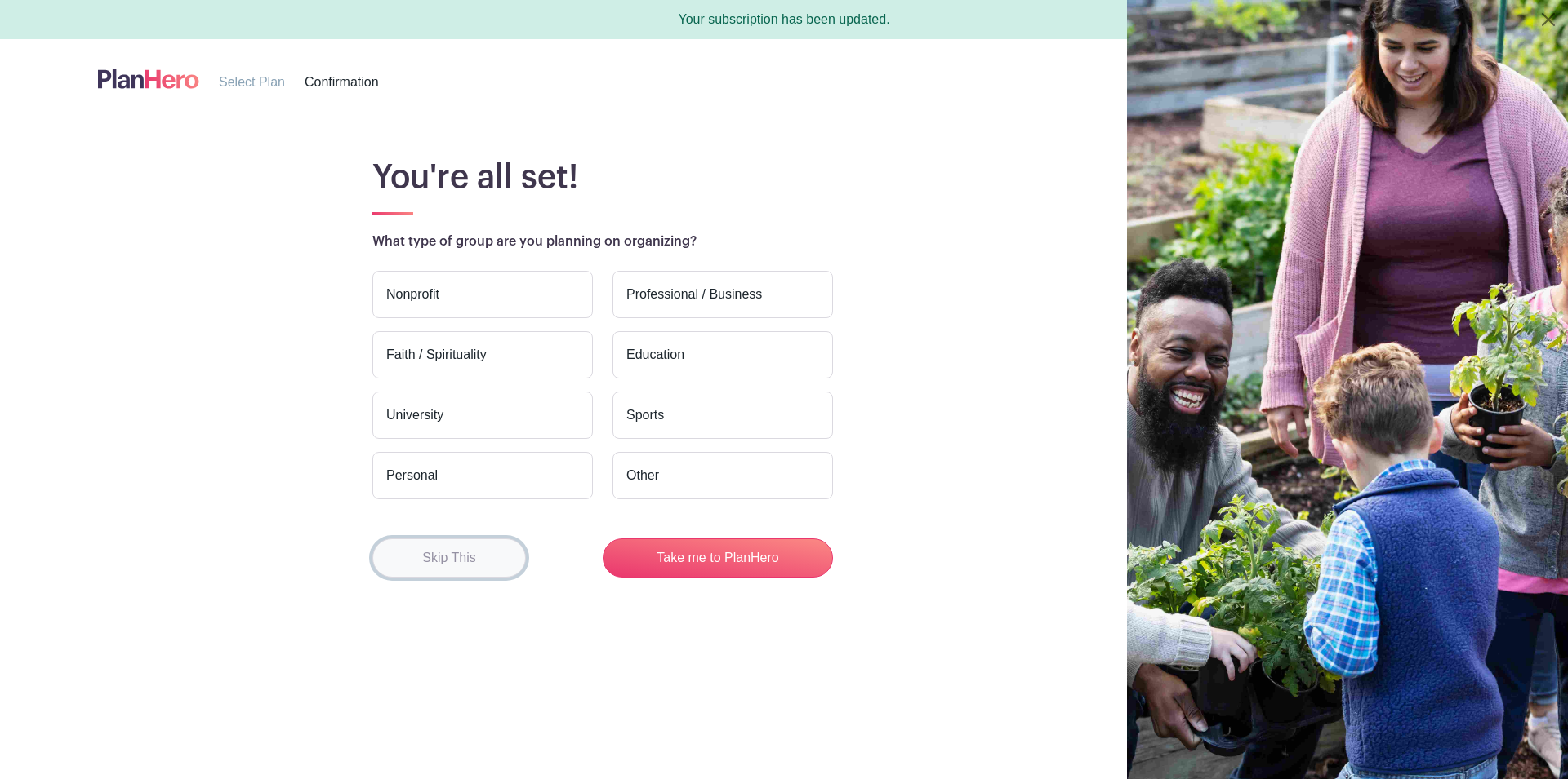
click at [472, 558] on button "Skip This" at bounding box center [449, 557] width 153 height 39
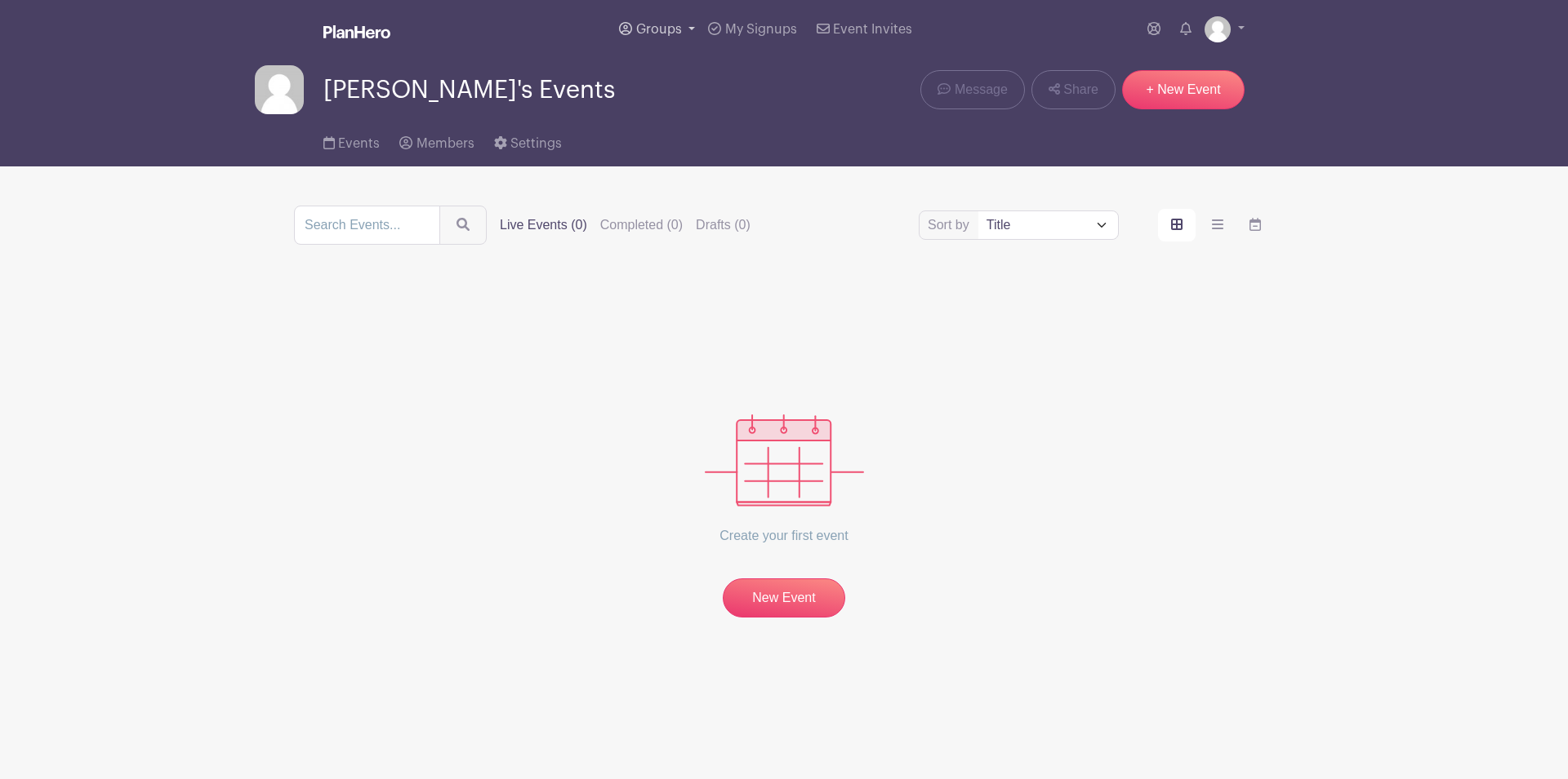
click at [650, 26] on span "Groups" at bounding box center [659, 29] width 46 height 13
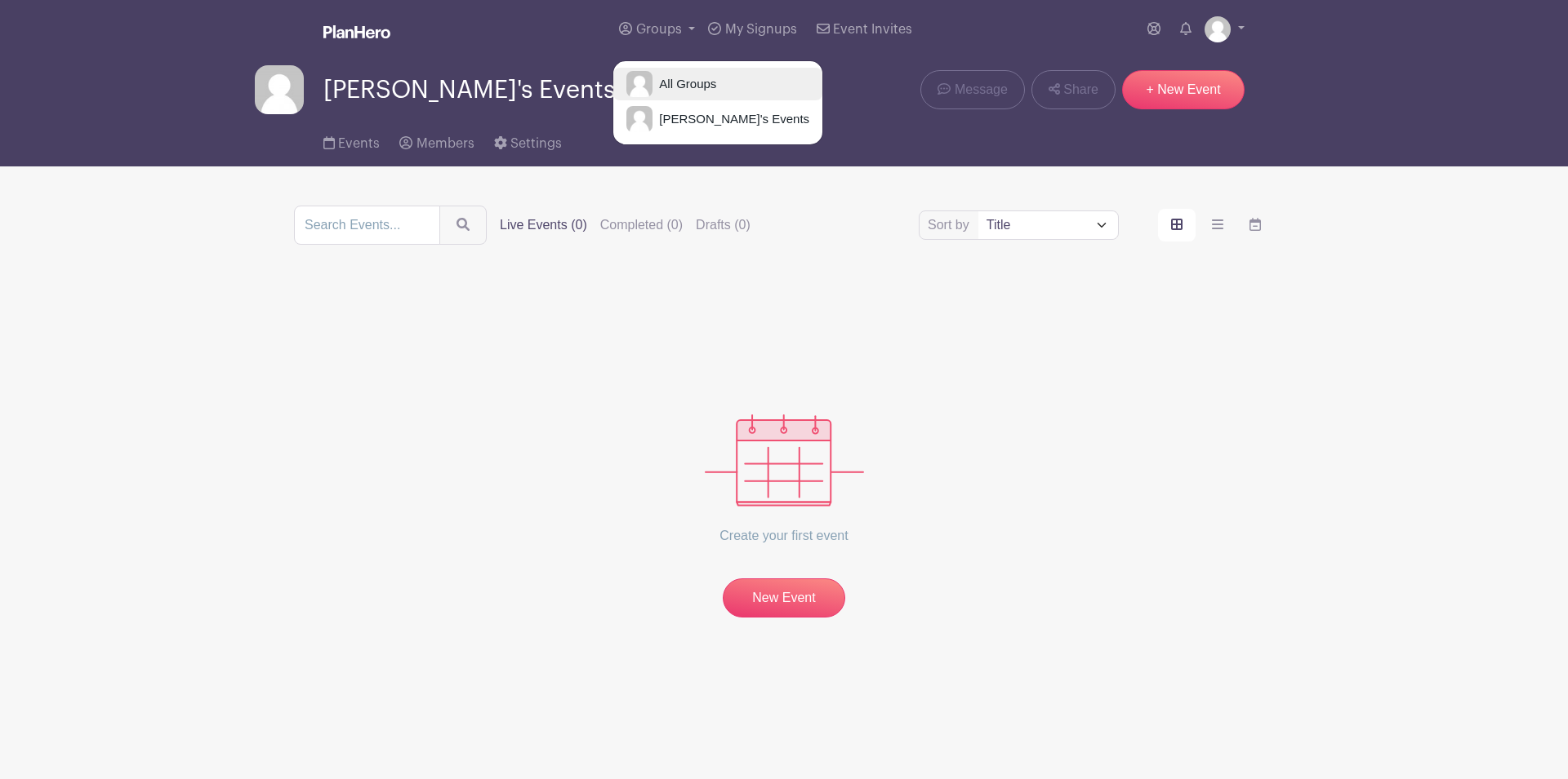
click at [678, 83] on span "All Groups" at bounding box center [684, 84] width 64 height 19
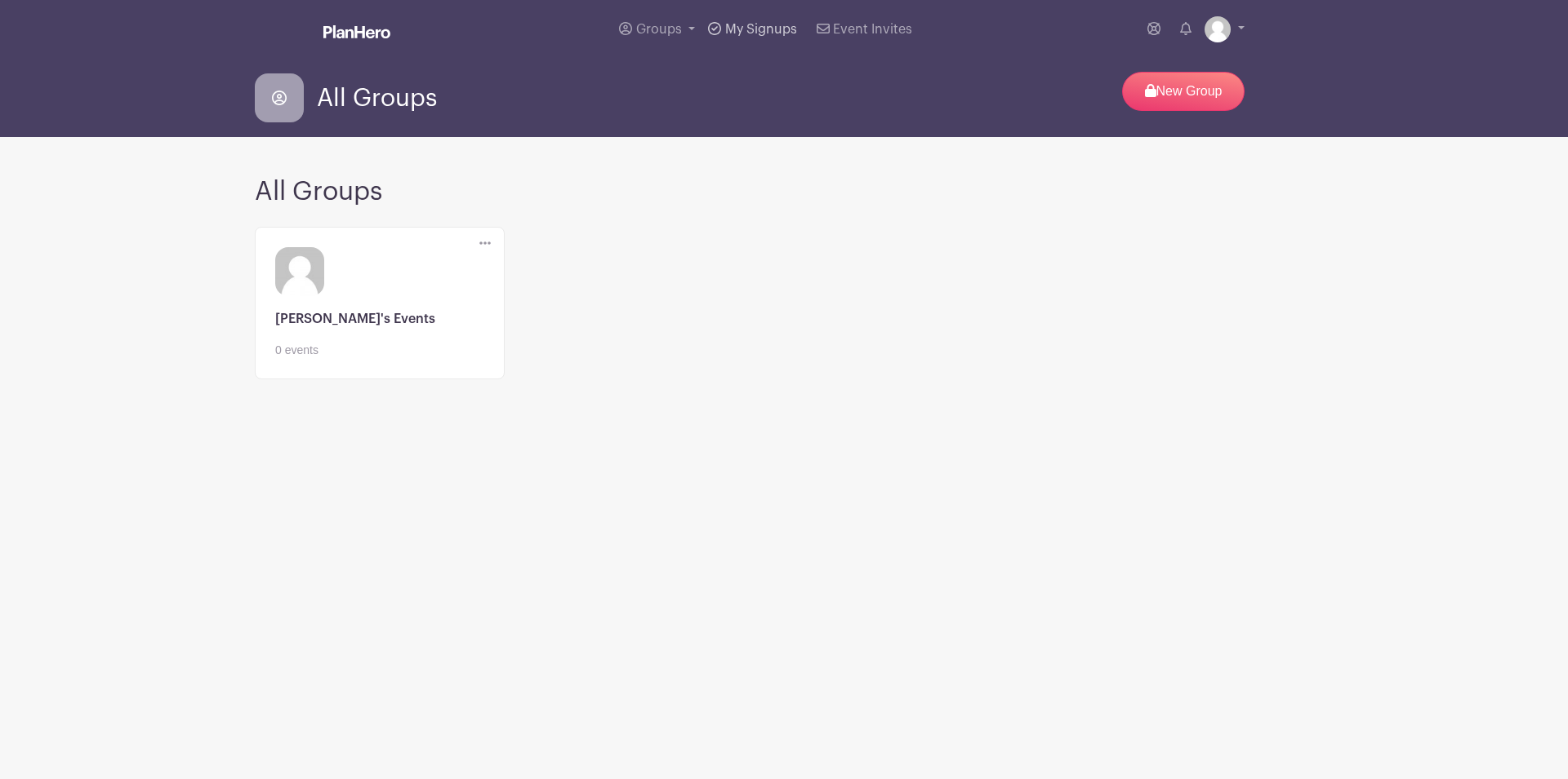
click at [744, 28] on span "My Signups" at bounding box center [761, 29] width 72 height 13
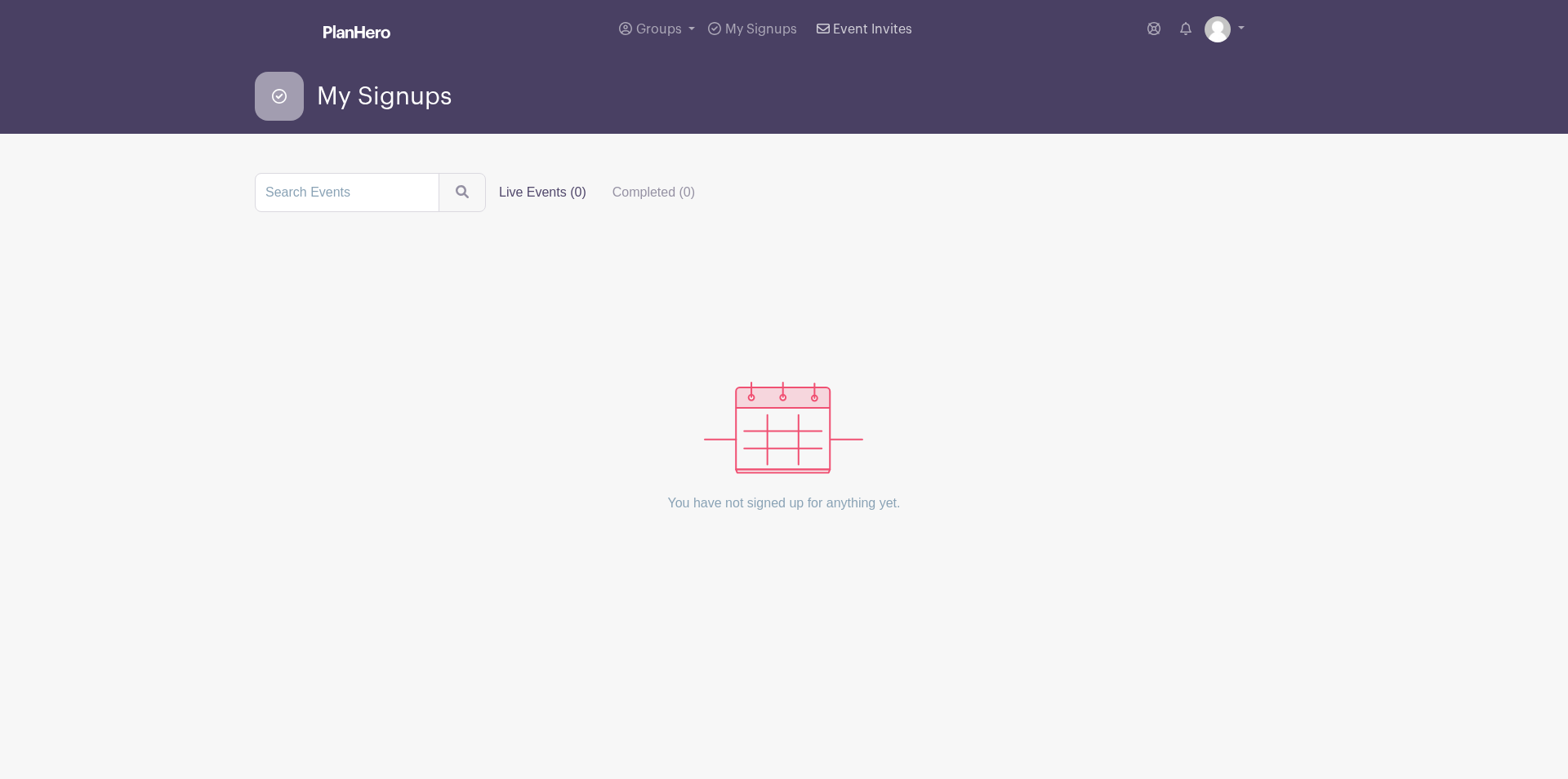
click at [862, 30] on span "Event Invites" at bounding box center [872, 29] width 79 height 13
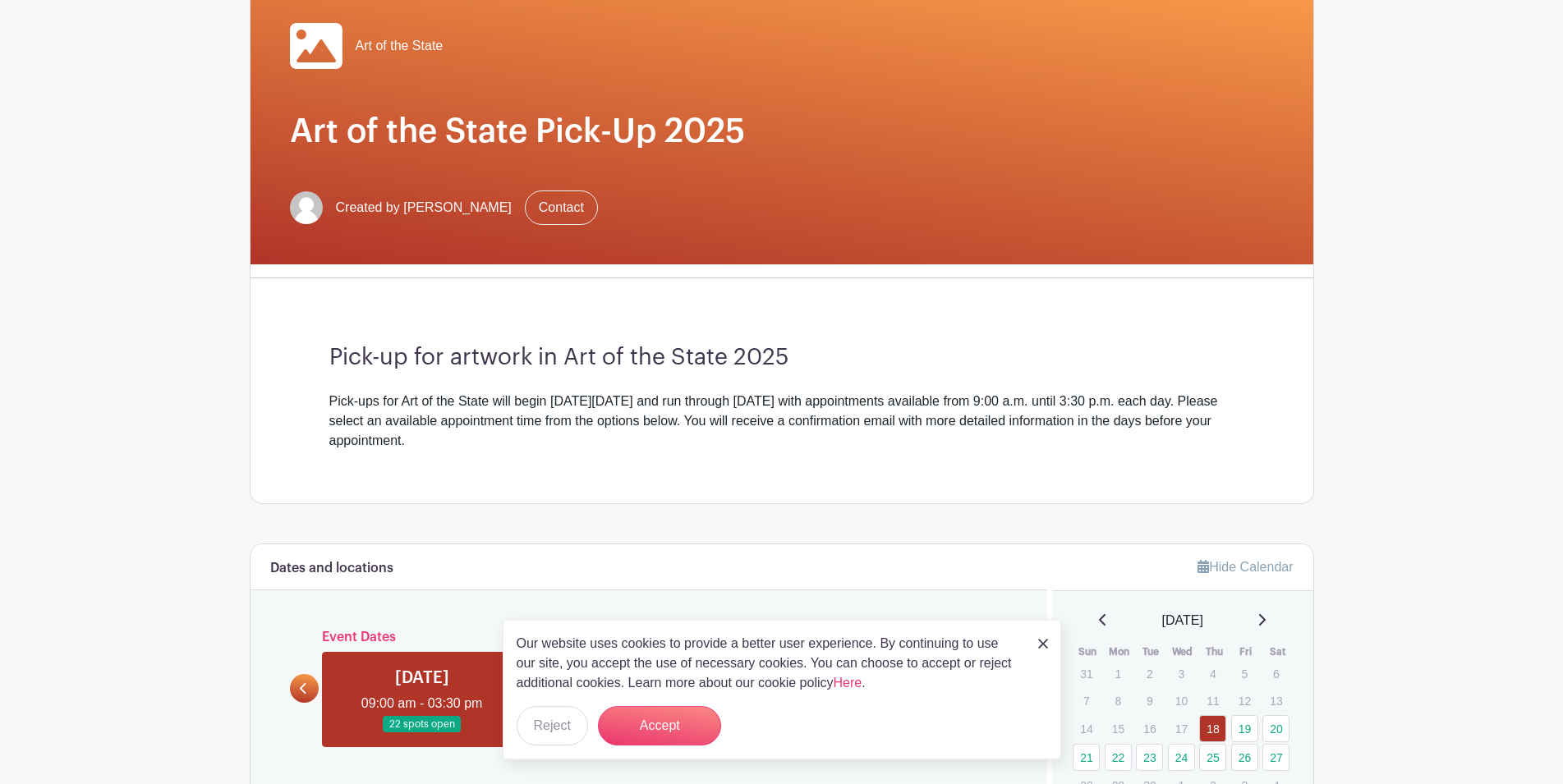
scroll to position [168, 0]
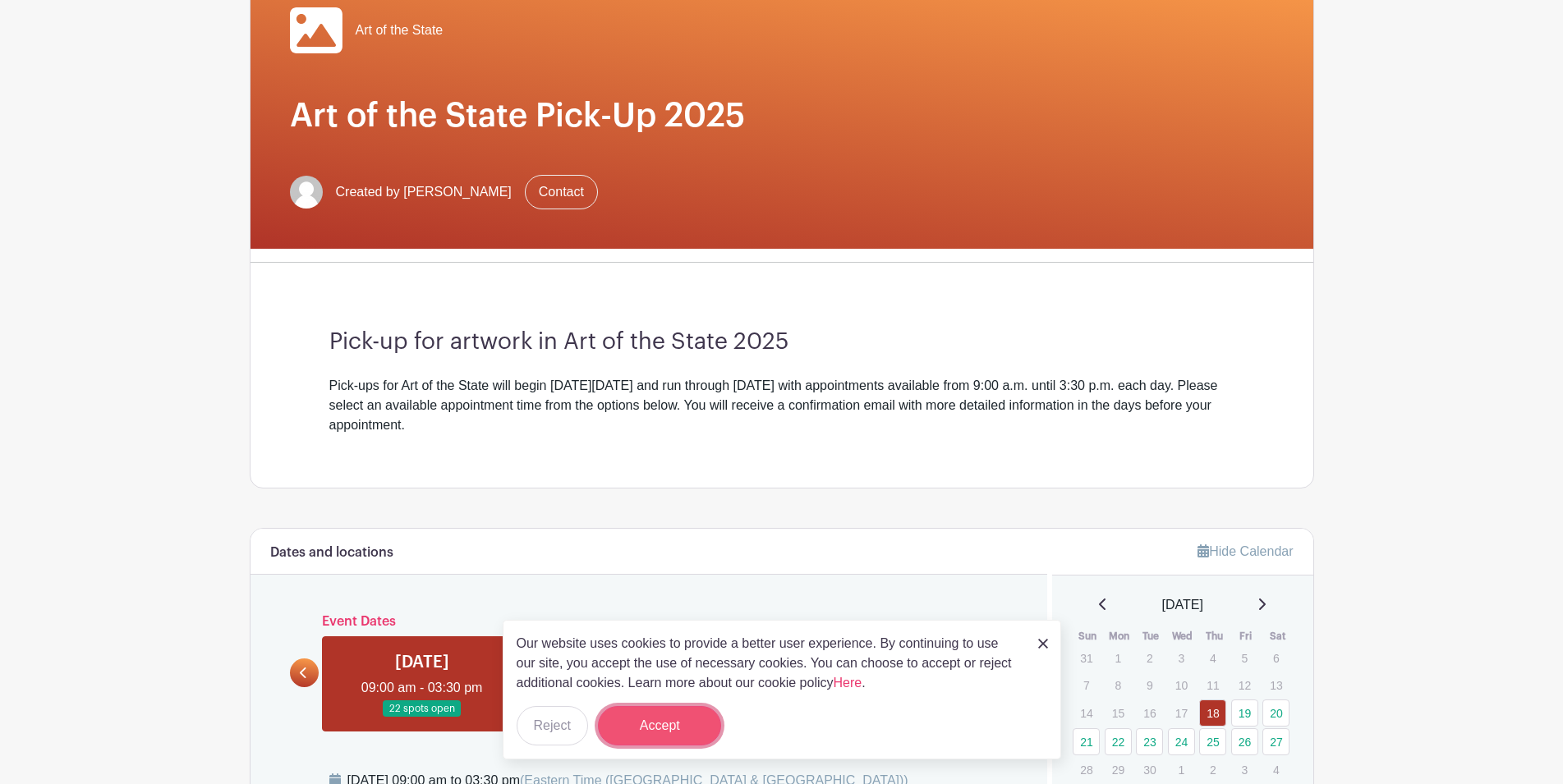
click at [663, 726] on button "Accept" at bounding box center [660, 725] width 123 height 39
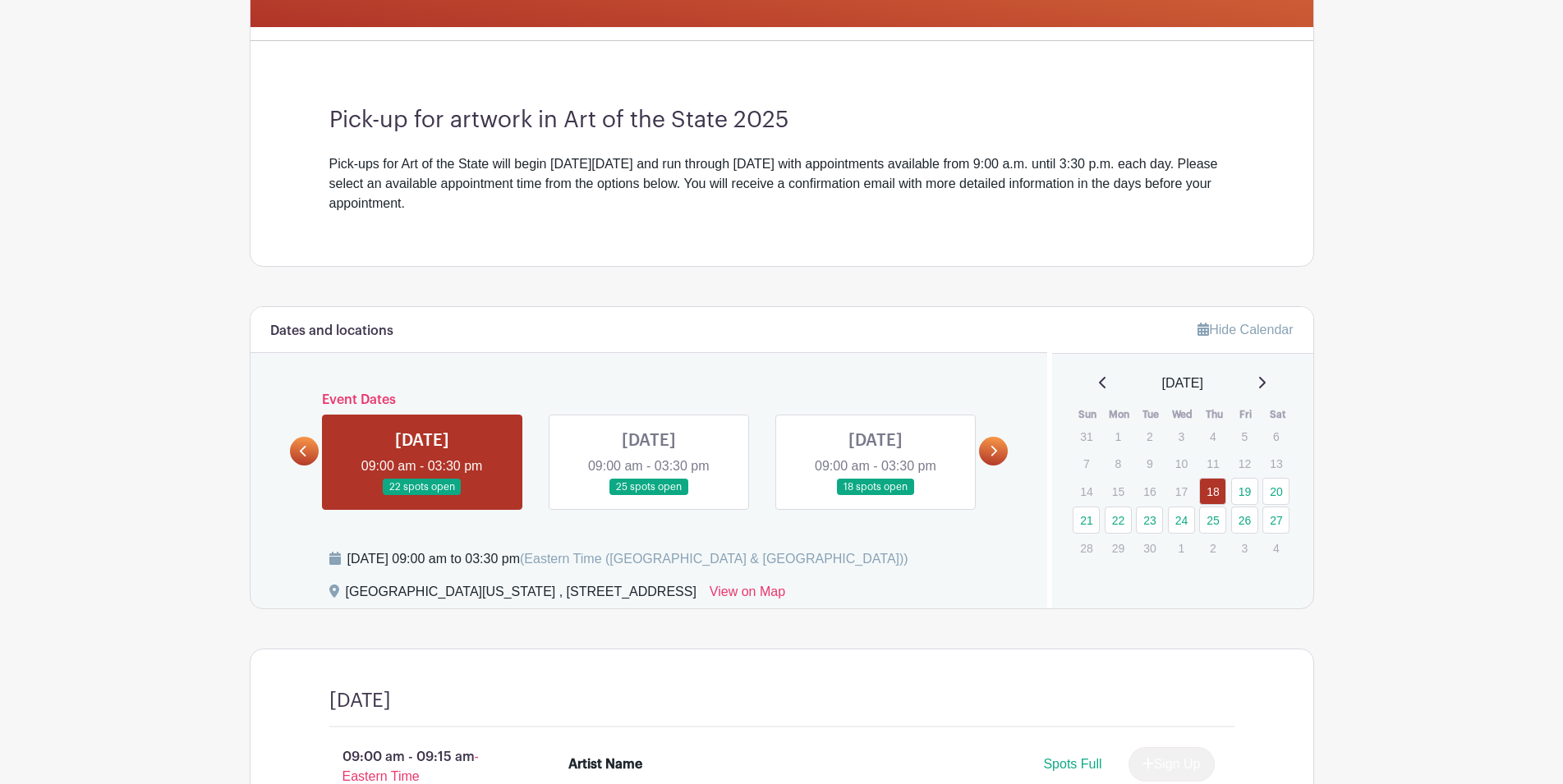
scroll to position [419, 0]
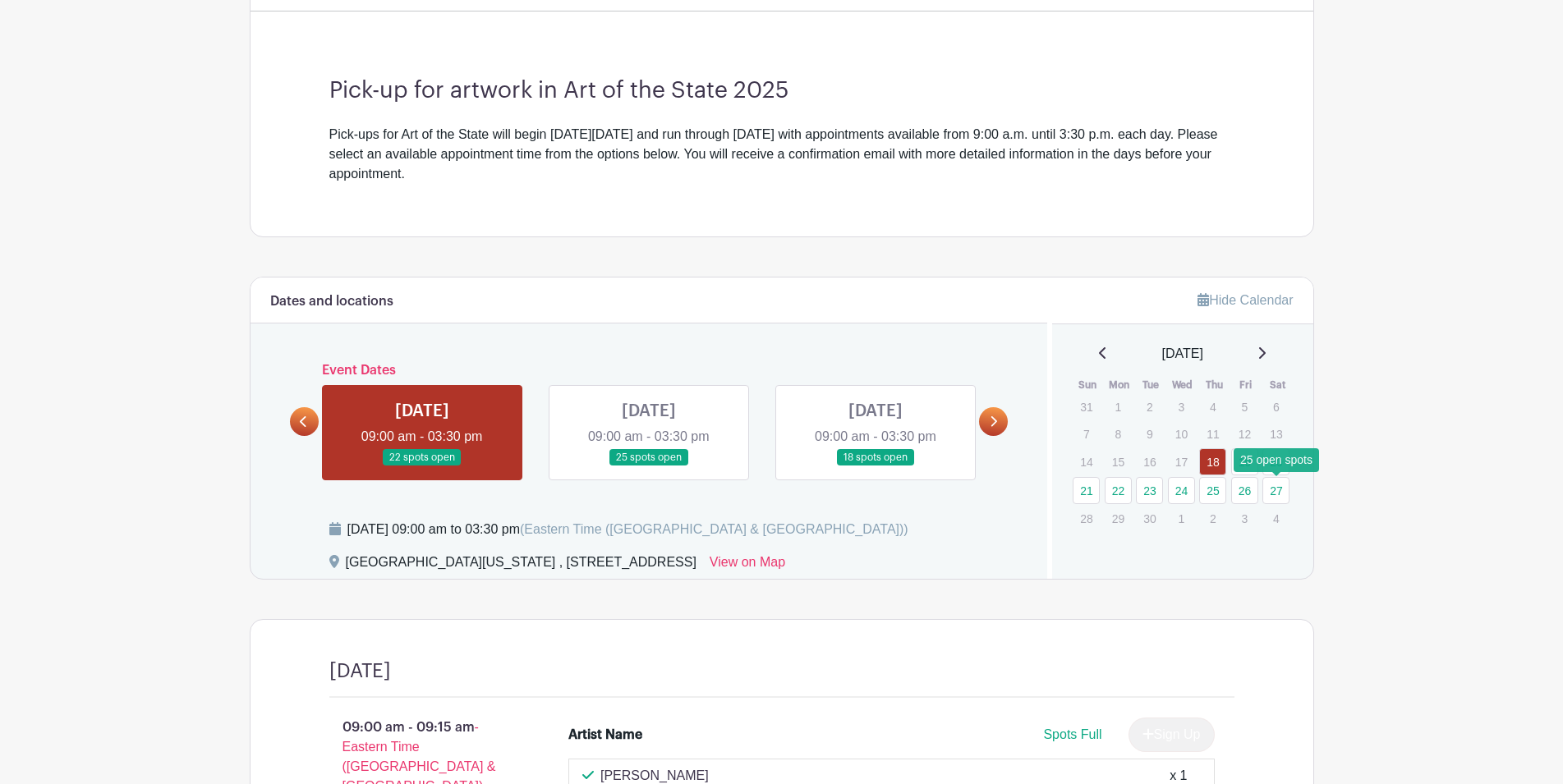
click at [1275, 494] on link "27" at bounding box center [1276, 491] width 27 height 27
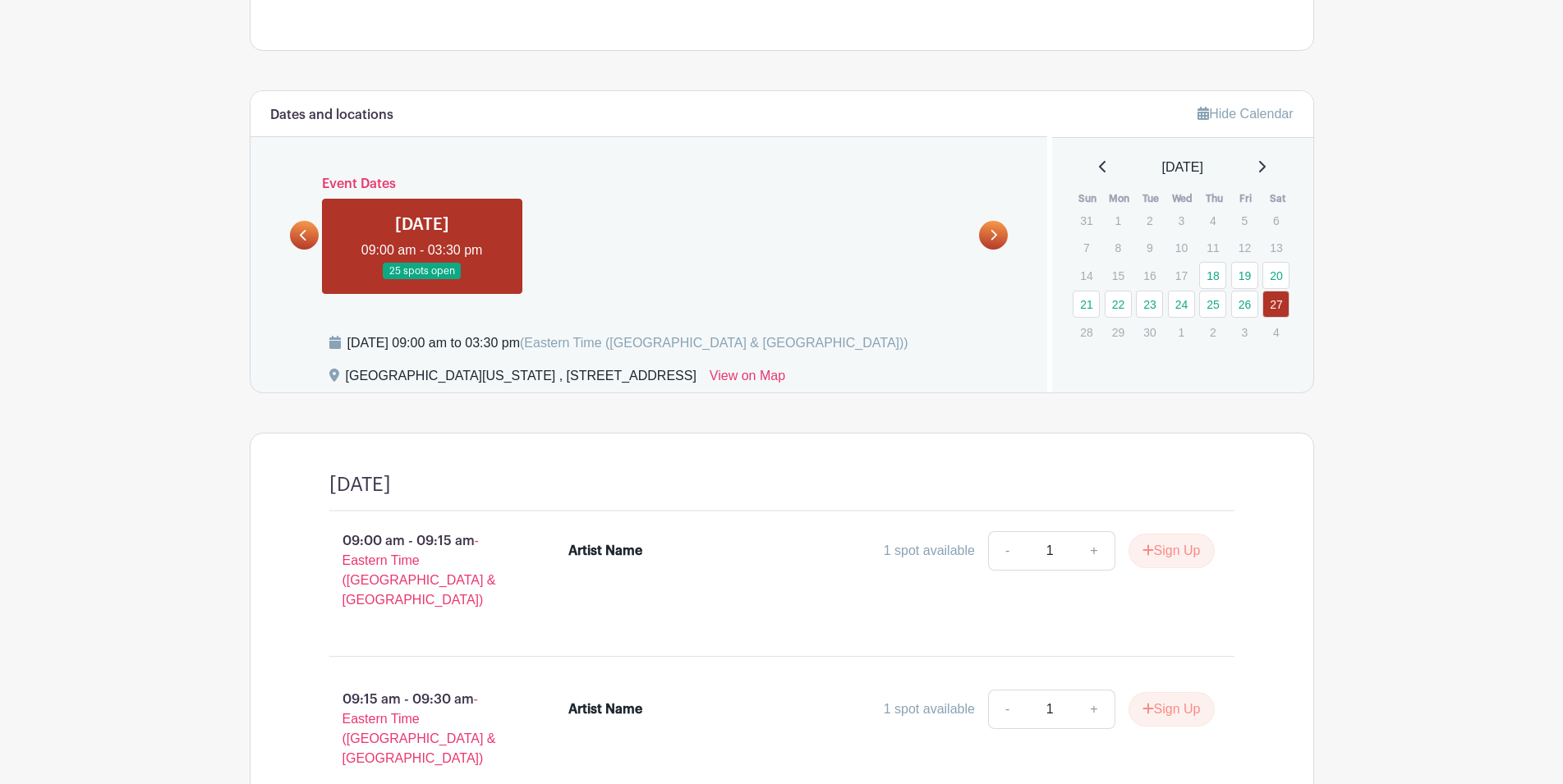
scroll to position [703, 0]
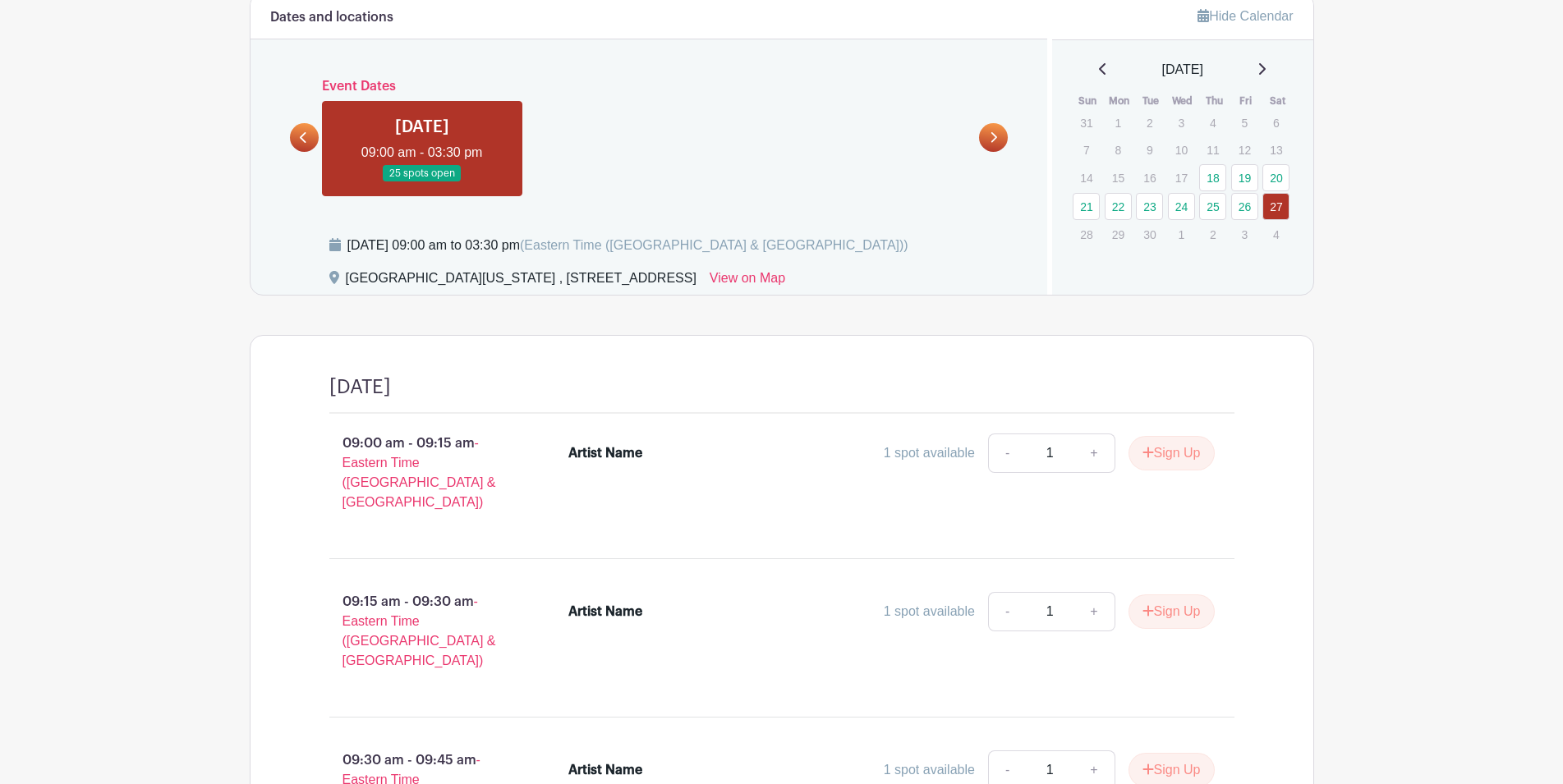
click at [617, 602] on div "Artist Name" at bounding box center [605, 612] width 74 height 20
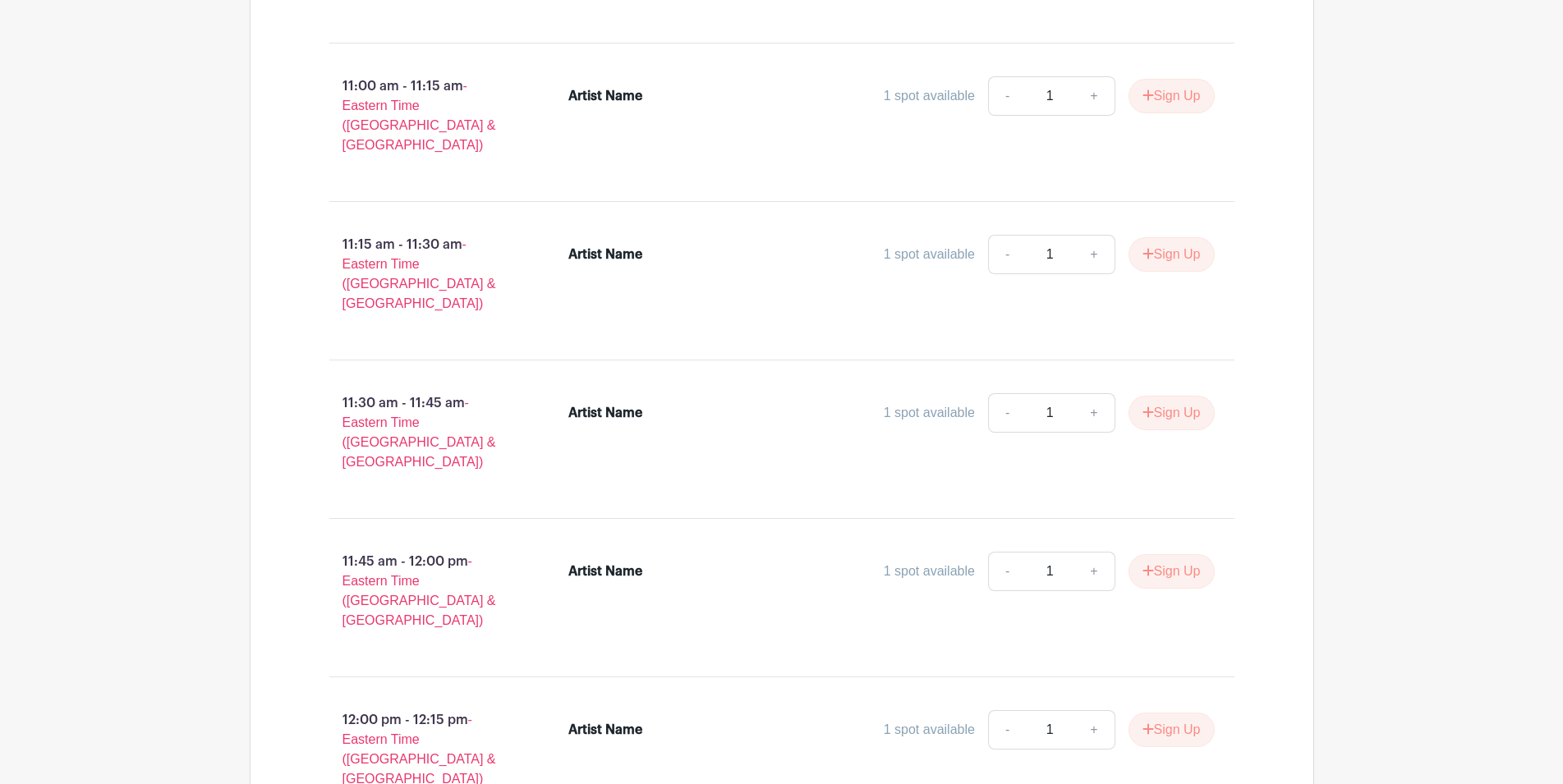
scroll to position [2378, 0]
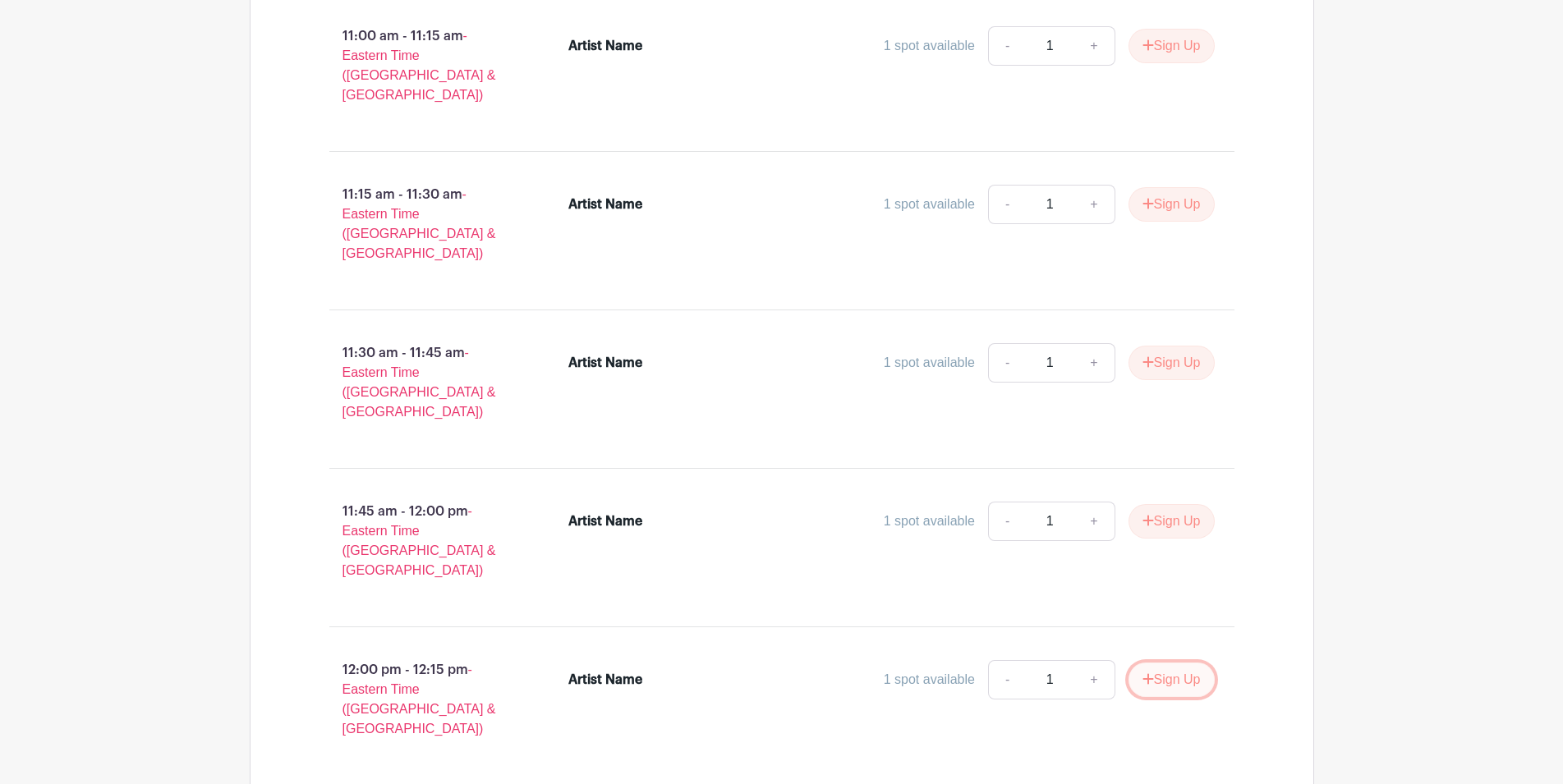
click at [1165, 662] on button "Sign Up" at bounding box center [1172, 680] width 86 height 34
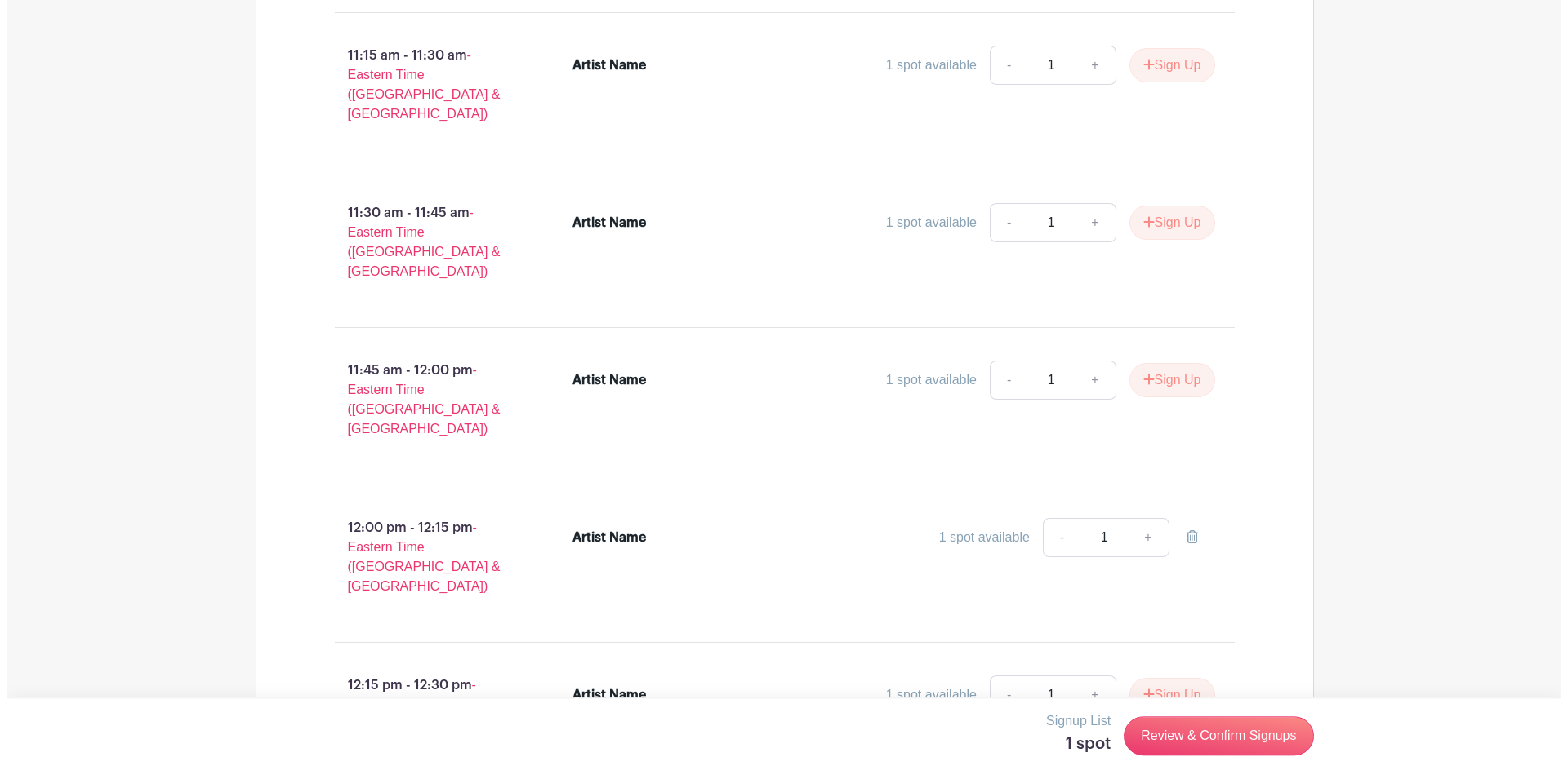
scroll to position [2530, 0]
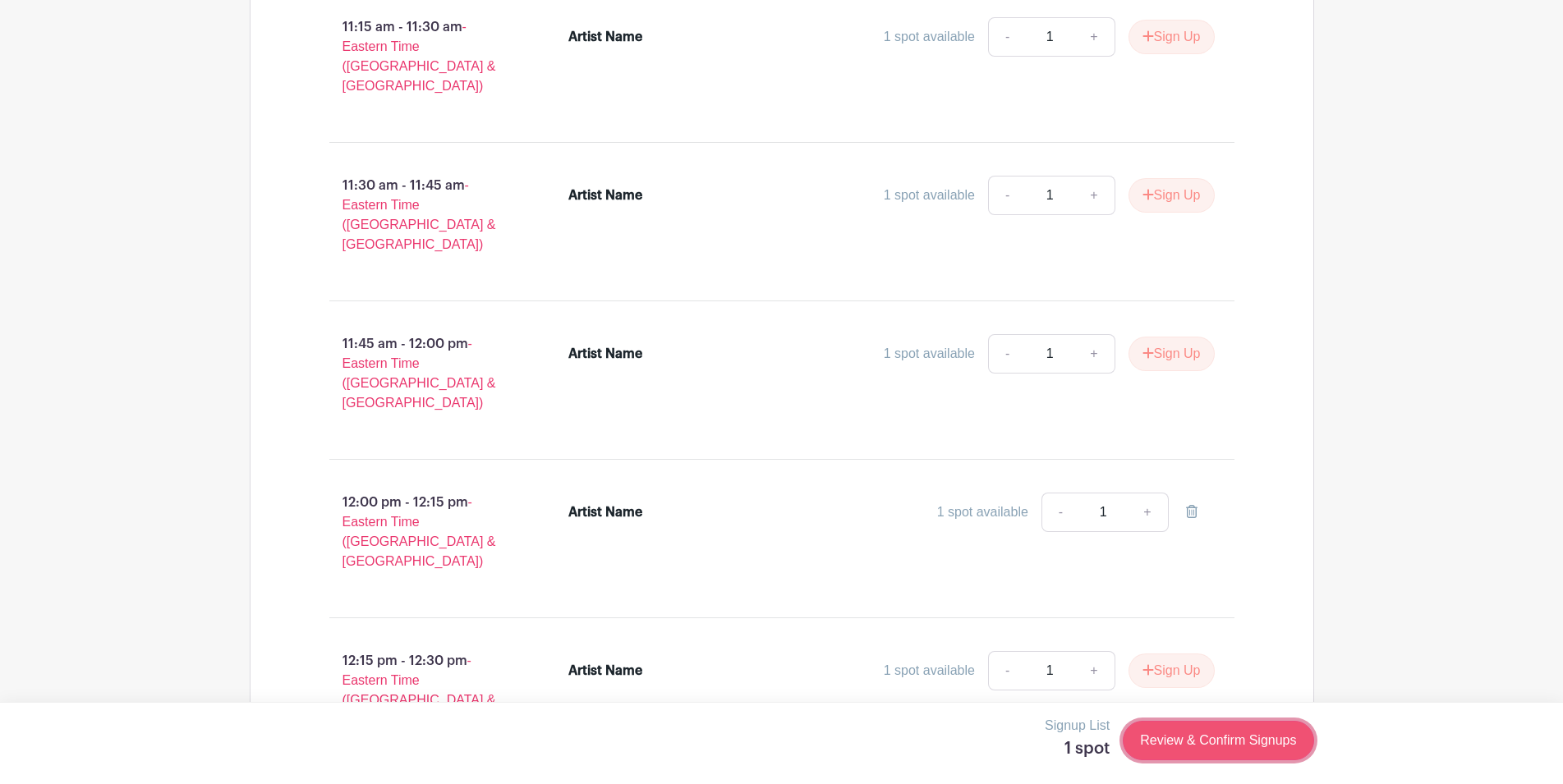
click at [1198, 747] on link "Review & Confirm Signups" at bounding box center [1218, 740] width 191 height 39
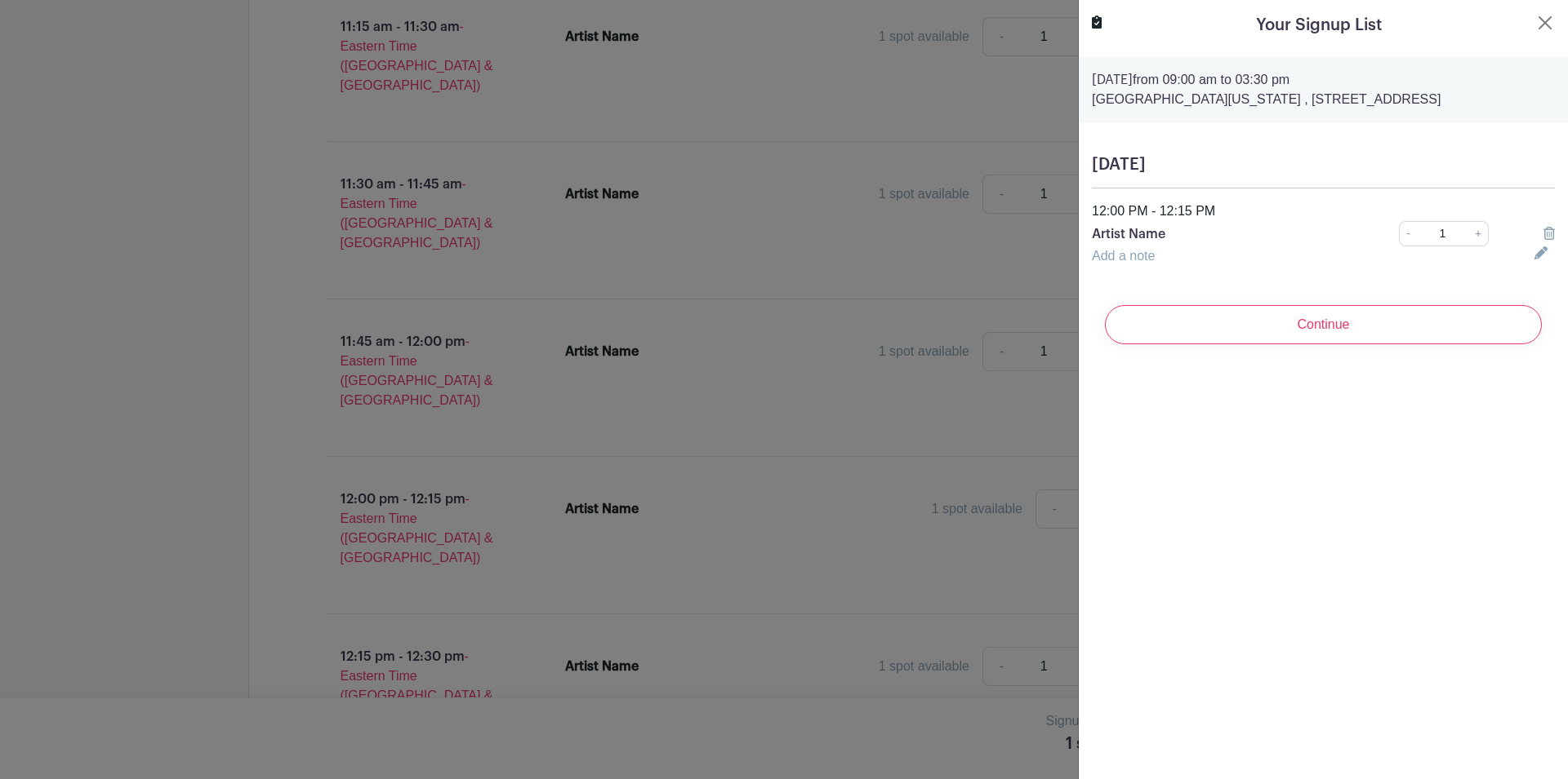
click at [1158, 238] on p "Artist Name" at bounding box center [1222, 234] width 263 height 20
drag, startPoint x: 1093, startPoint y: 234, endPoint x: 1185, endPoint y: 239, distance: 92.1
click at [1185, 239] on p "Artist Name" at bounding box center [1222, 234] width 263 height 20
click at [1327, 325] on input "Continue" at bounding box center [1324, 325] width 437 height 39
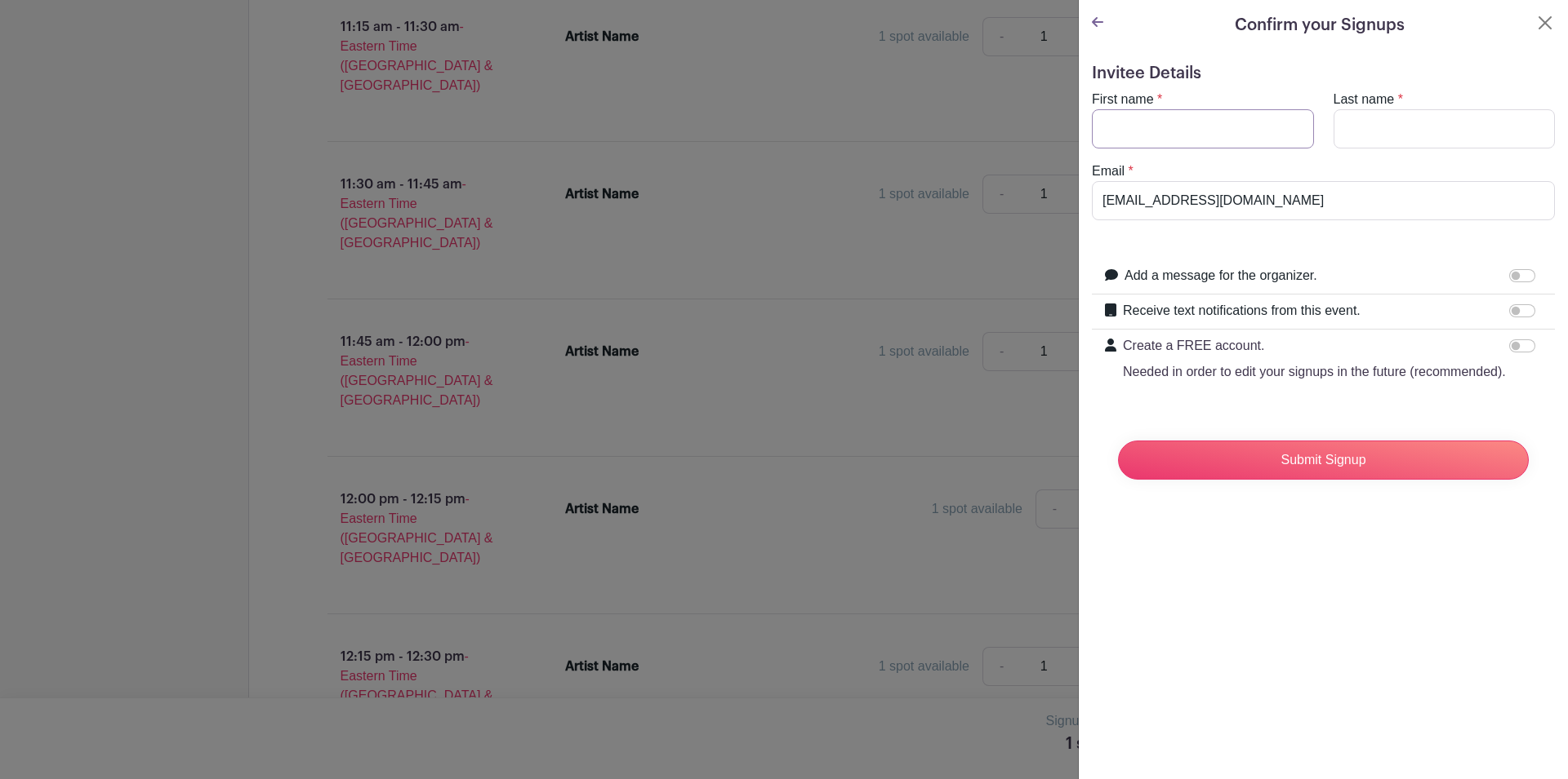
click at [1175, 125] on input "First name" at bounding box center [1203, 128] width 222 height 39
type input "[PERSON_NAME]"
click at [1509, 308] on input "Receive text notifications from this event." at bounding box center [1522, 311] width 26 height 13
checkbox input "true"
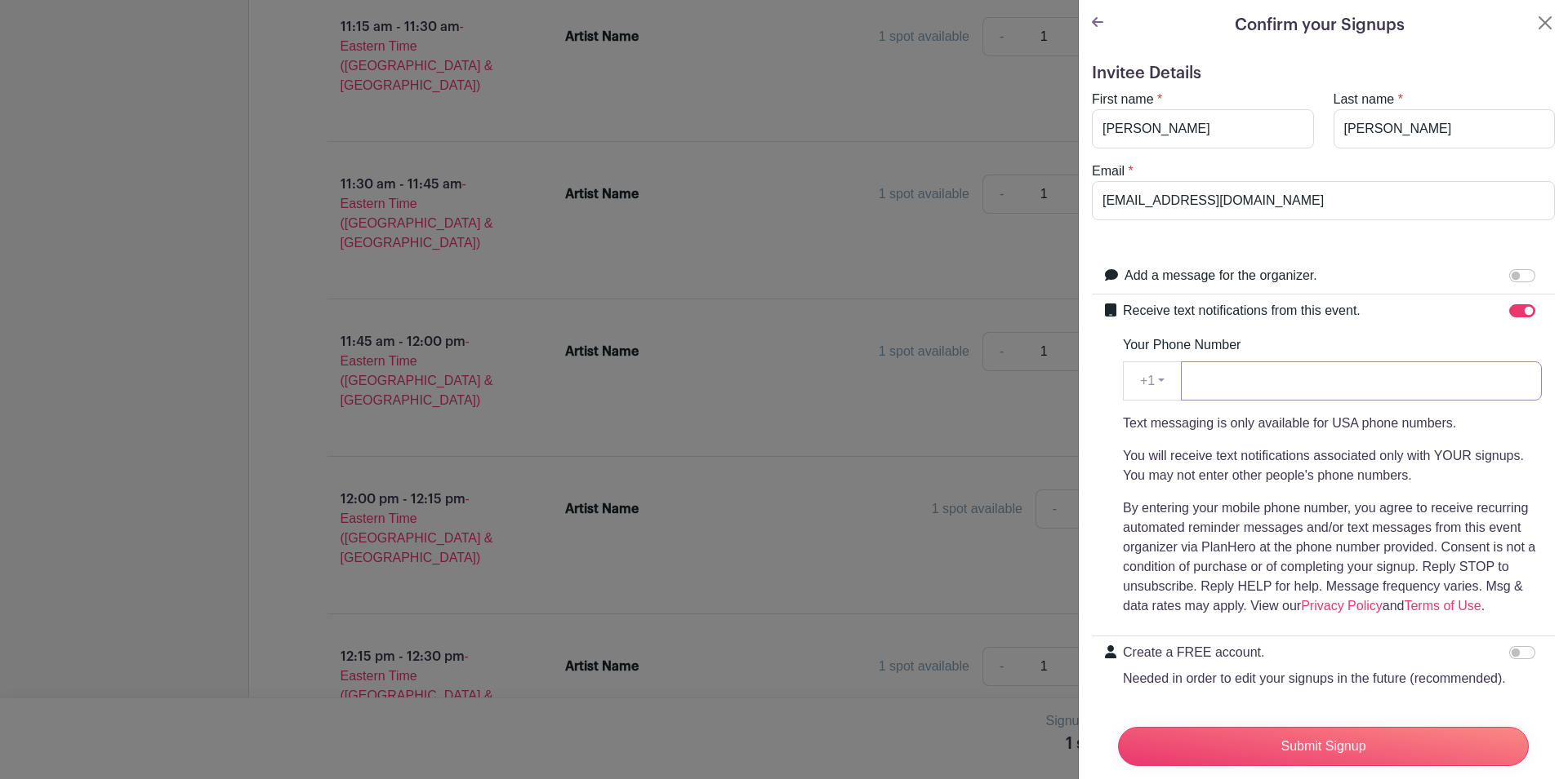
click at [1260, 383] on input "Your Phone Number" at bounding box center [1361, 380] width 361 height 39
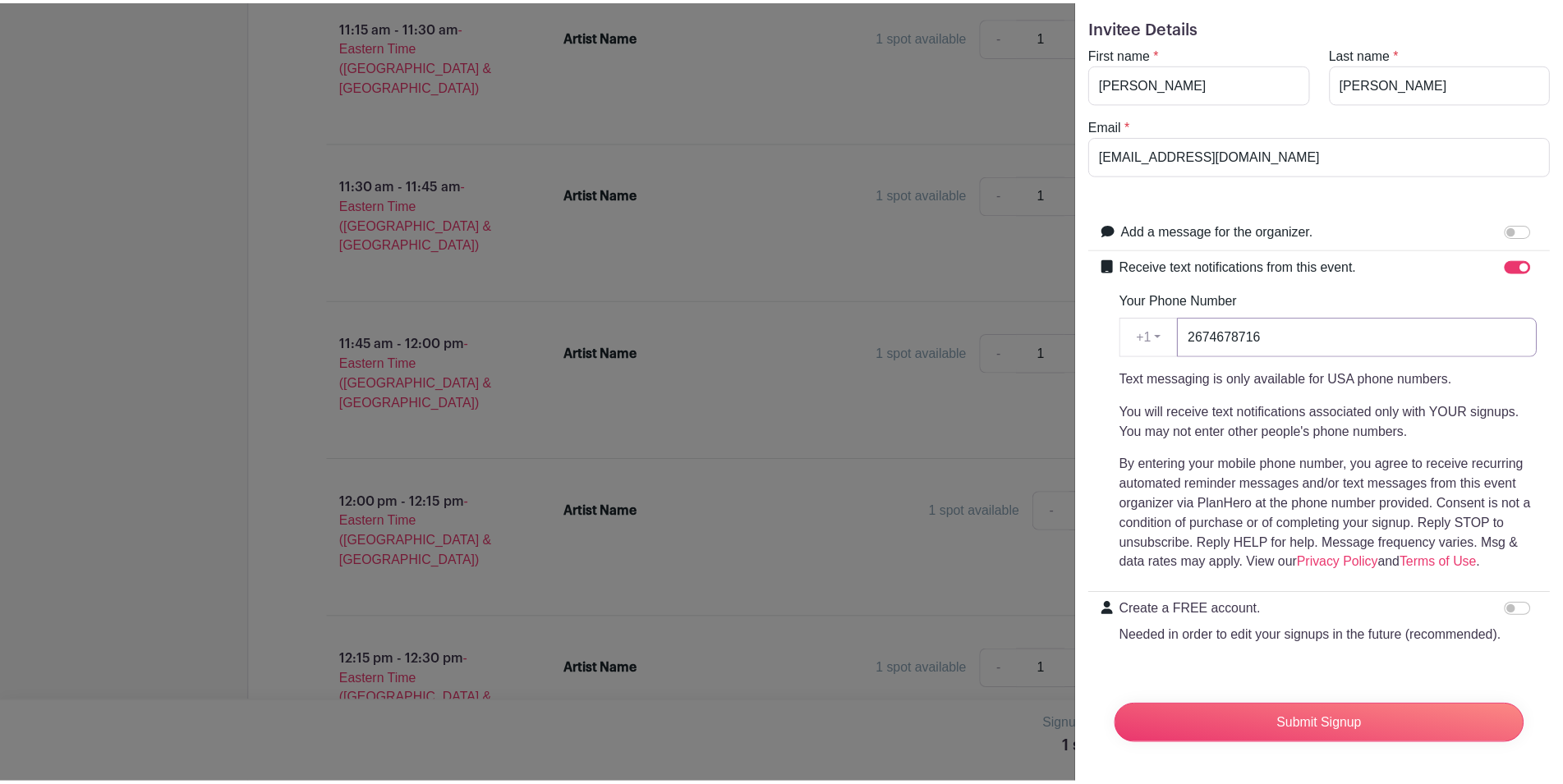
scroll to position [100, 0]
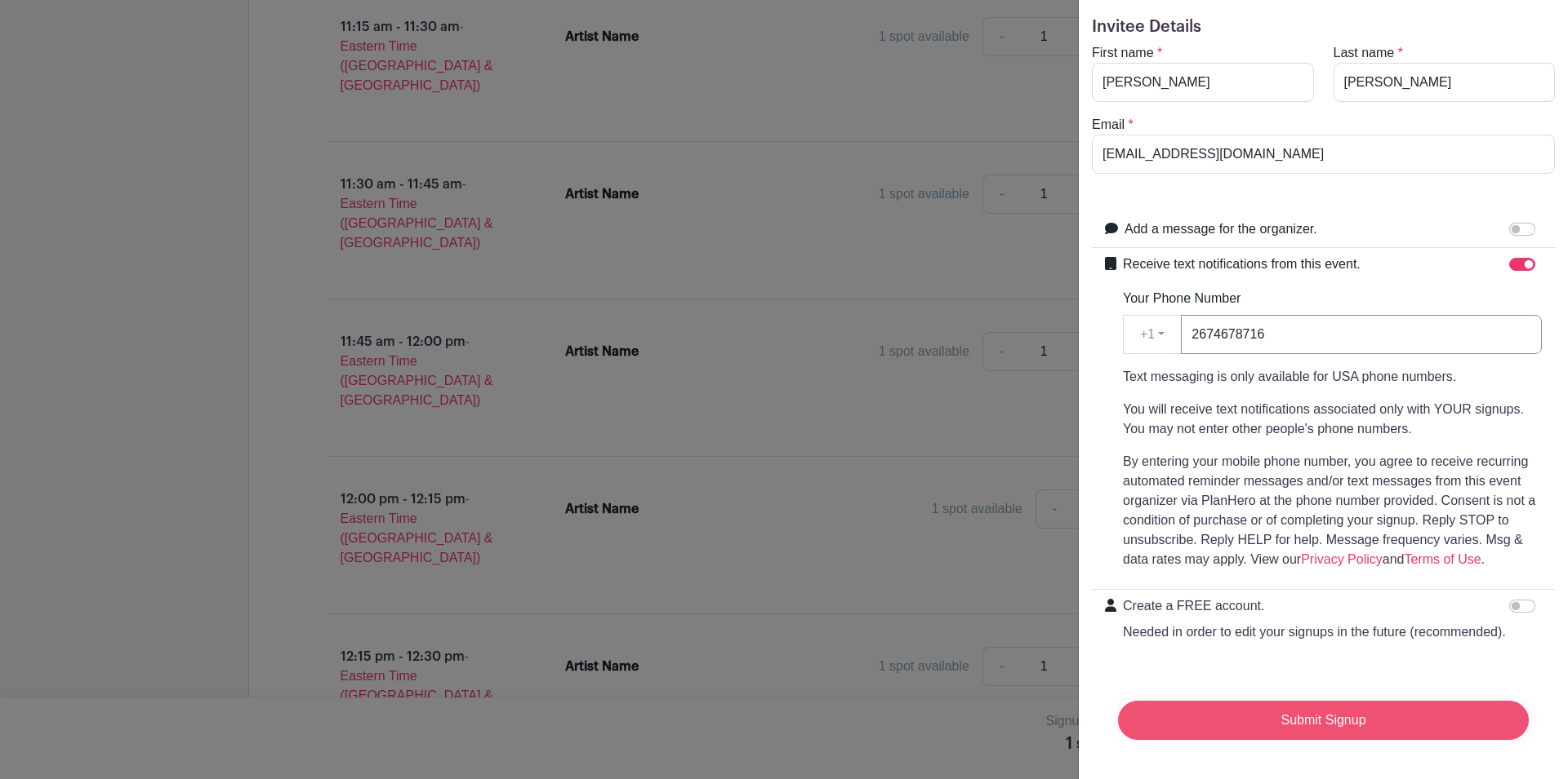
type input "2674678716"
click at [1314, 710] on input "Submit Signup" at bounding box center [1323, 719] width 410 height 39
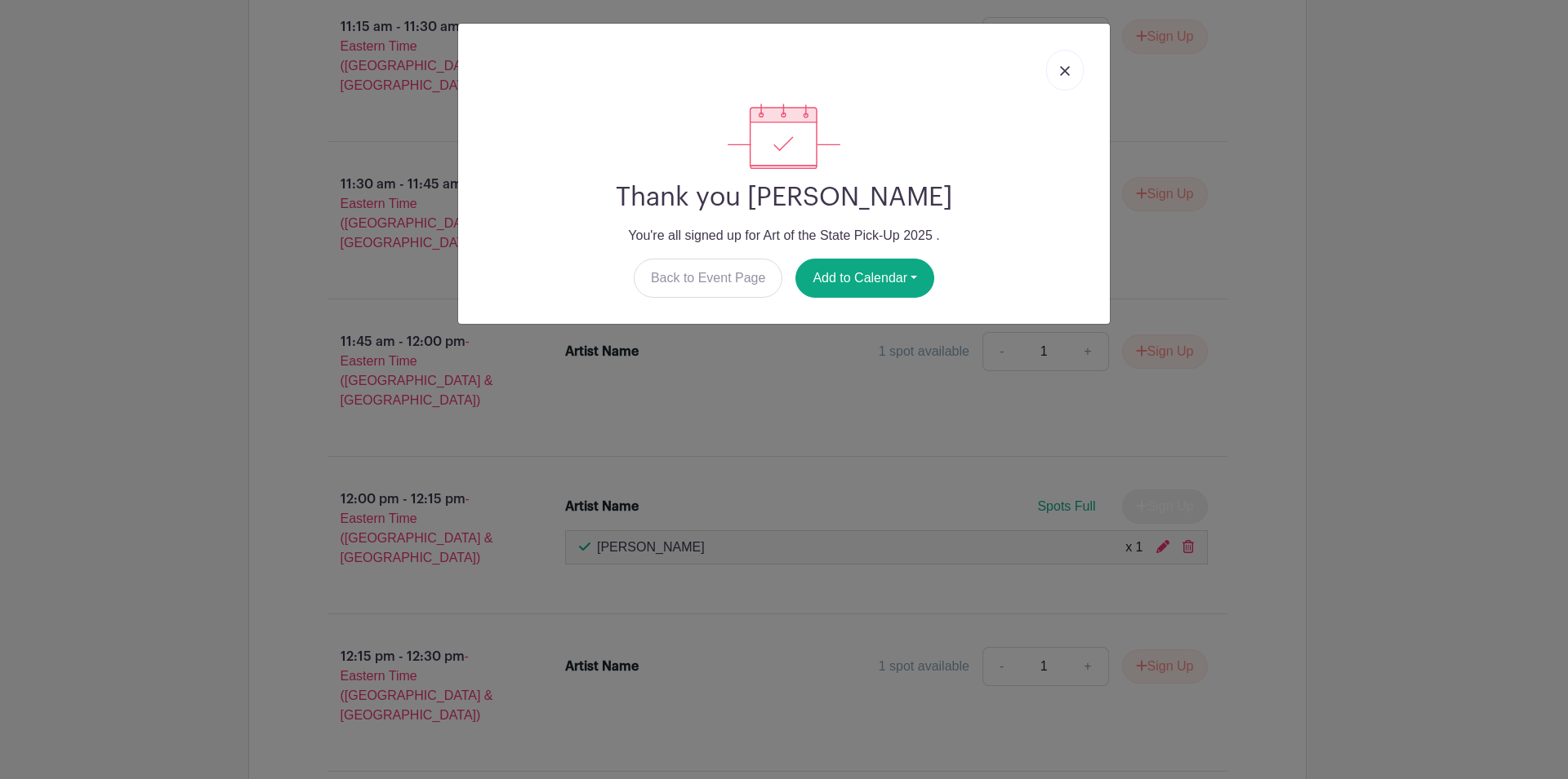
click at [1061, 75] on img at bounding box center [1065, 70] width 10 height 10
